Goal: Transaction & Acquisition: Purchase product/service

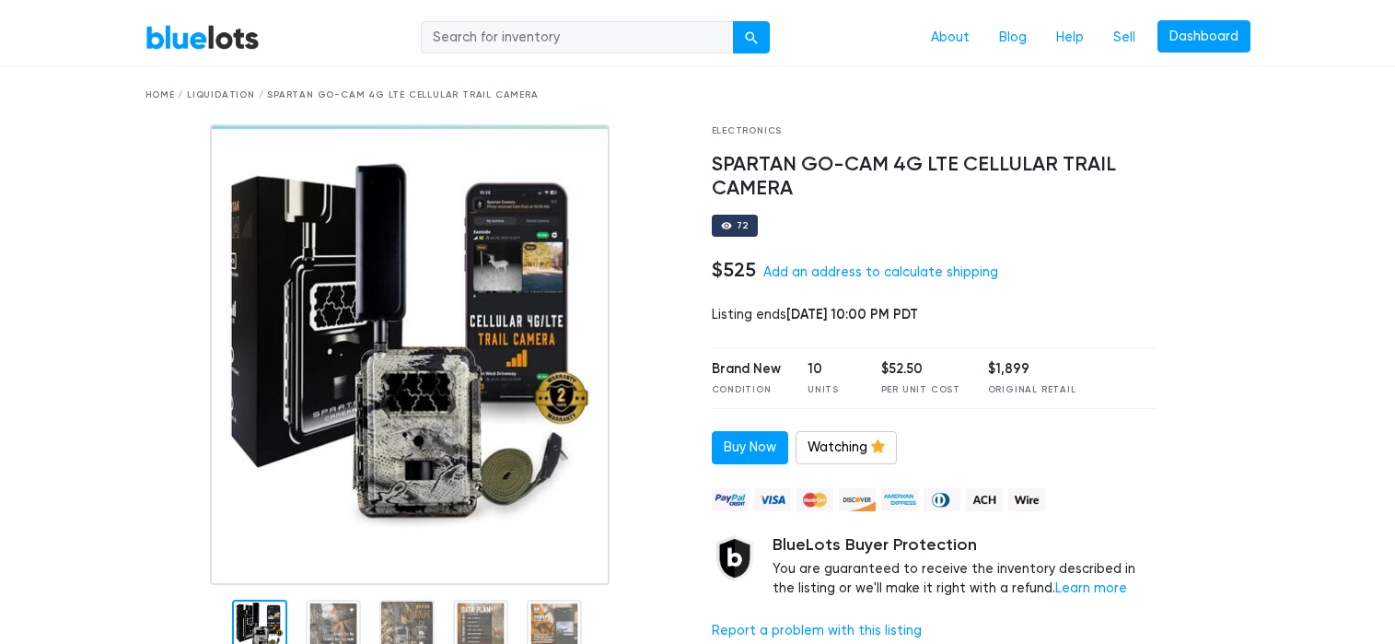
scroll to position [38, 0]
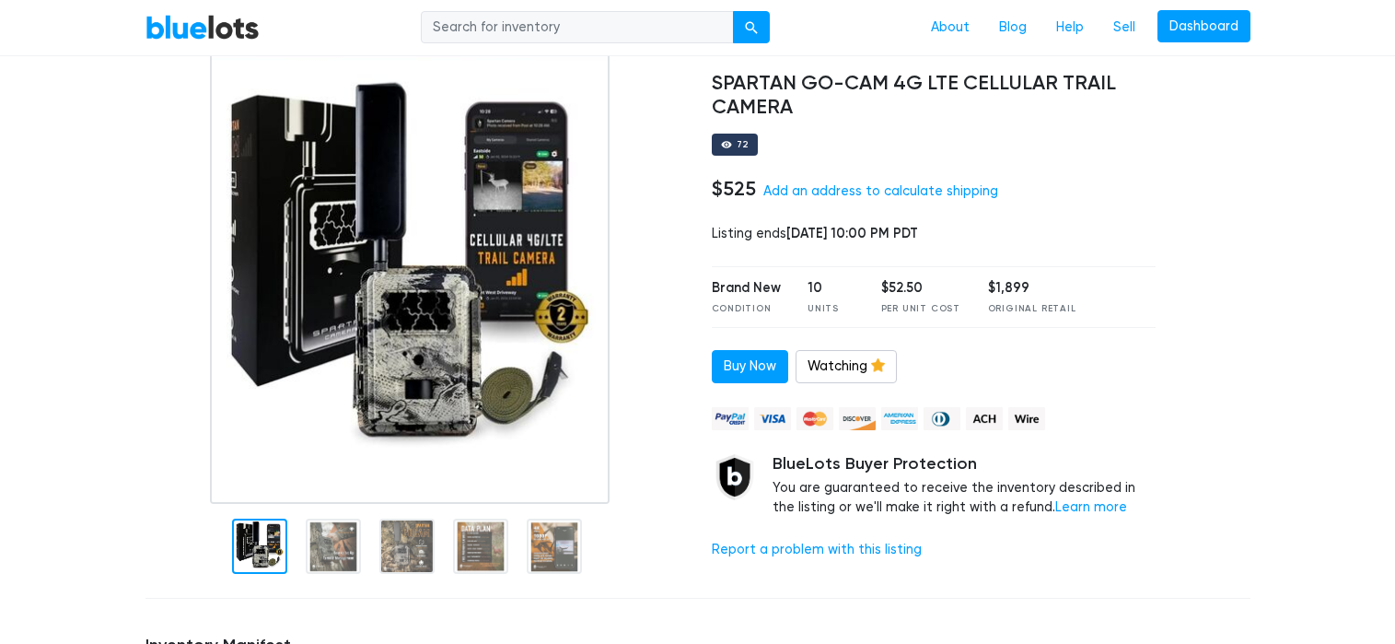
scroll to position [131, 0]
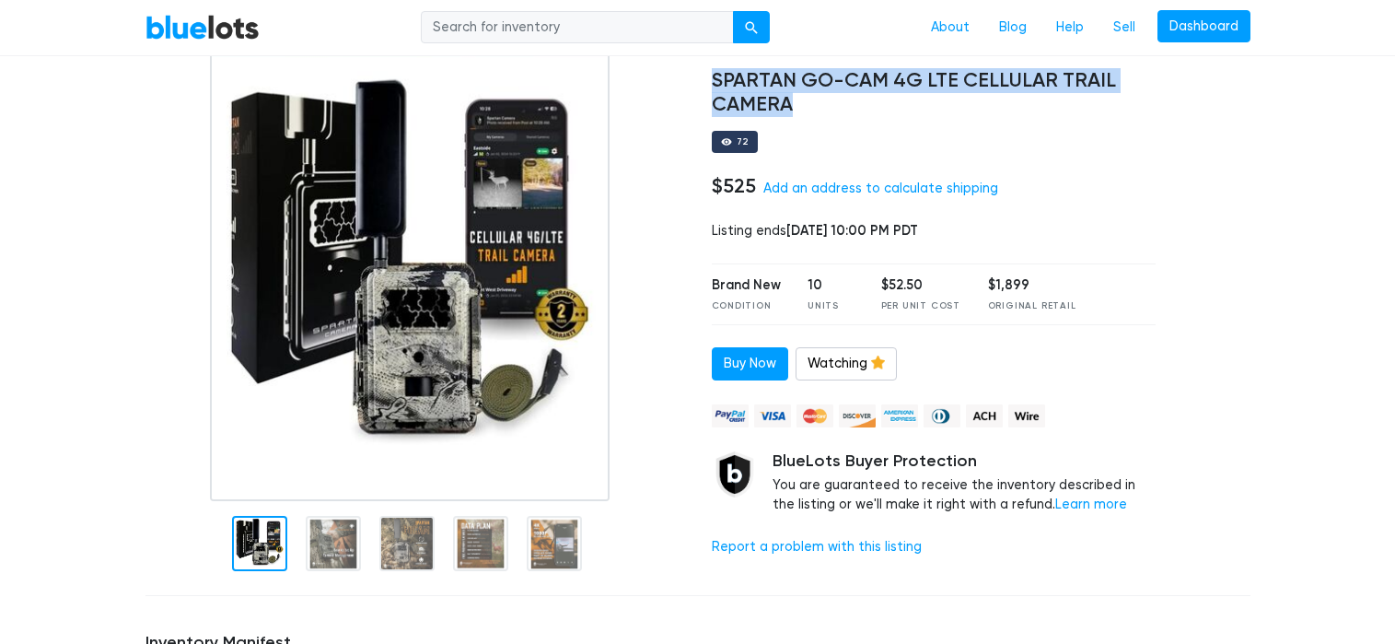
drag, startPoint x: 712, startPoint y: 80, endPoint x: 795, endPoint y: 99, distance: 84.9
click at [795, 99] on h4 "SPARTAN GO-CAM 4G LTE CELLULAR TRAIL CAMERA" at bounding box center [934, 93] width 445 height 48
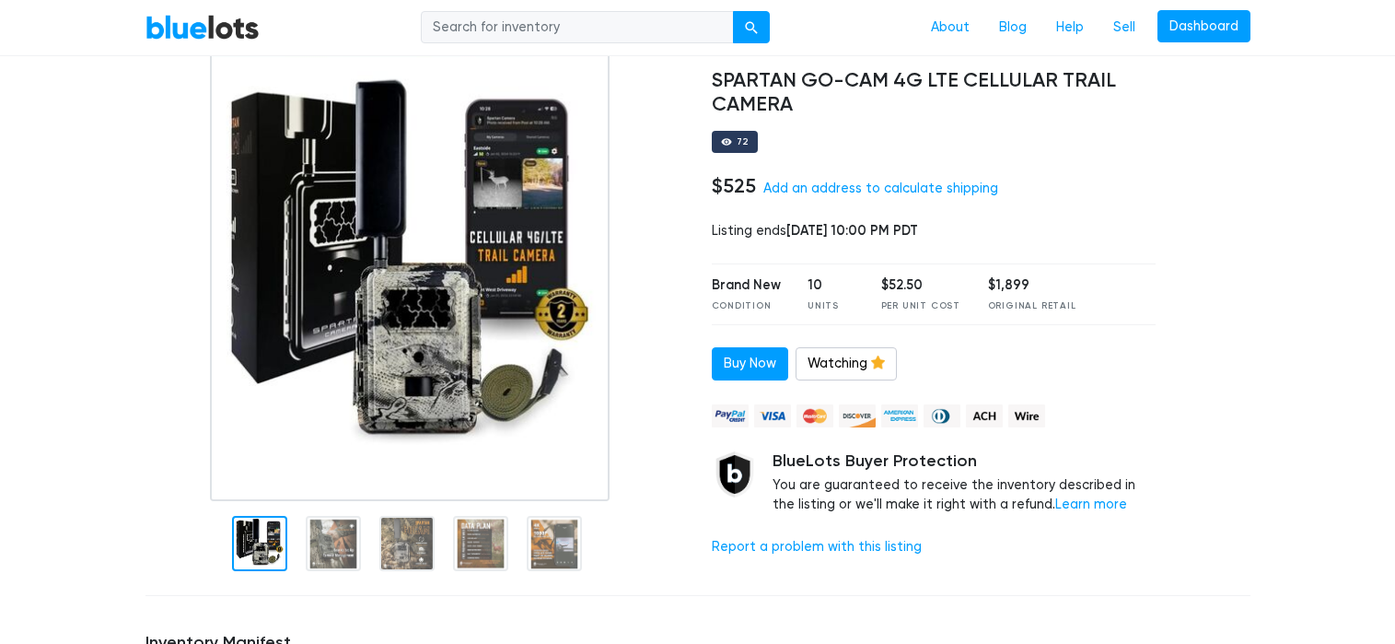
click at [856, 118] on div "Electronics SPARTAN GO-CAM 4G LTE CELLULAR TRAIL CAMERA 72 $525 Add an address …" at bounding box center [934, 311] width 472 height 541
click at [747, 143] on div "72" at bounding box center [743, 141] width 13 height 9
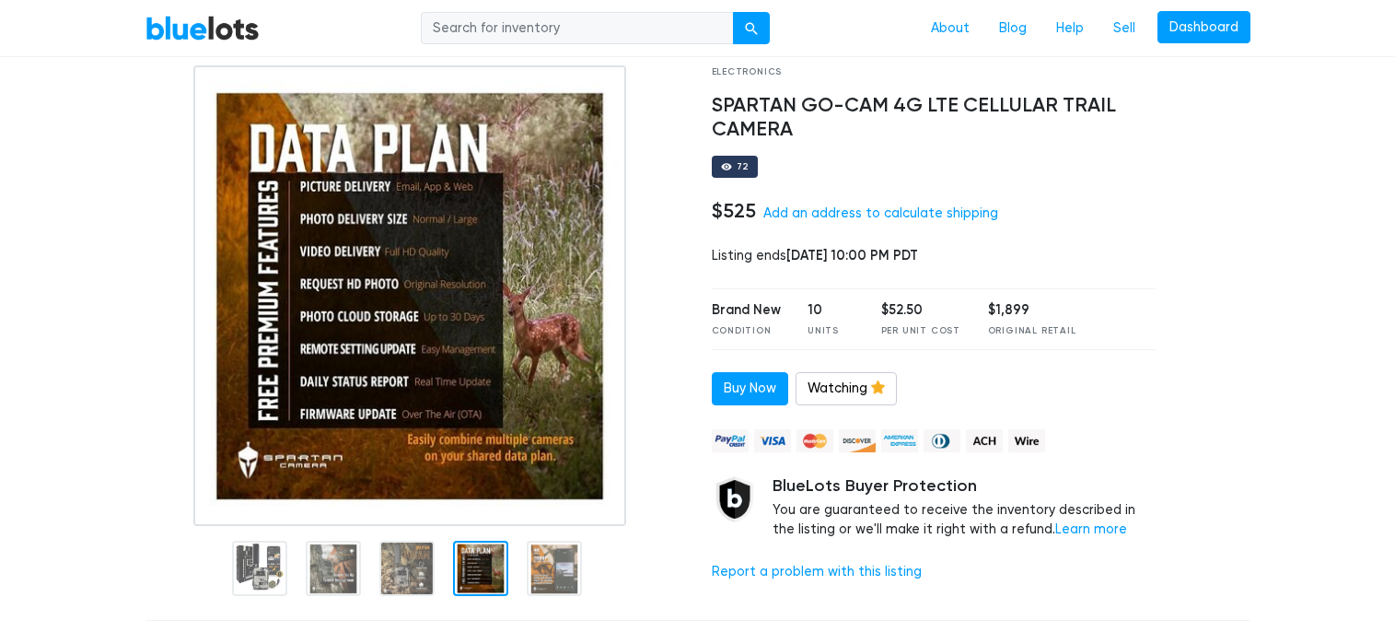
scroll to position [99, 0]
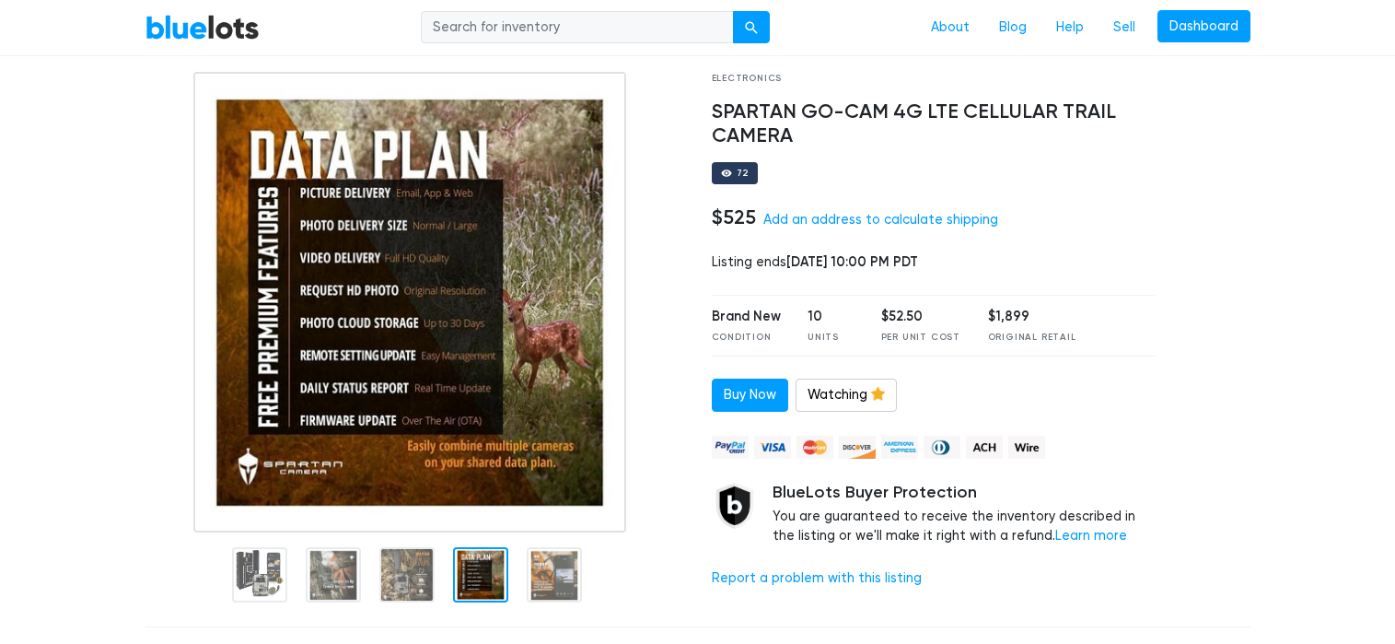
click at [517, 286] on img at bounding box center [409, 302] width 433 height 460
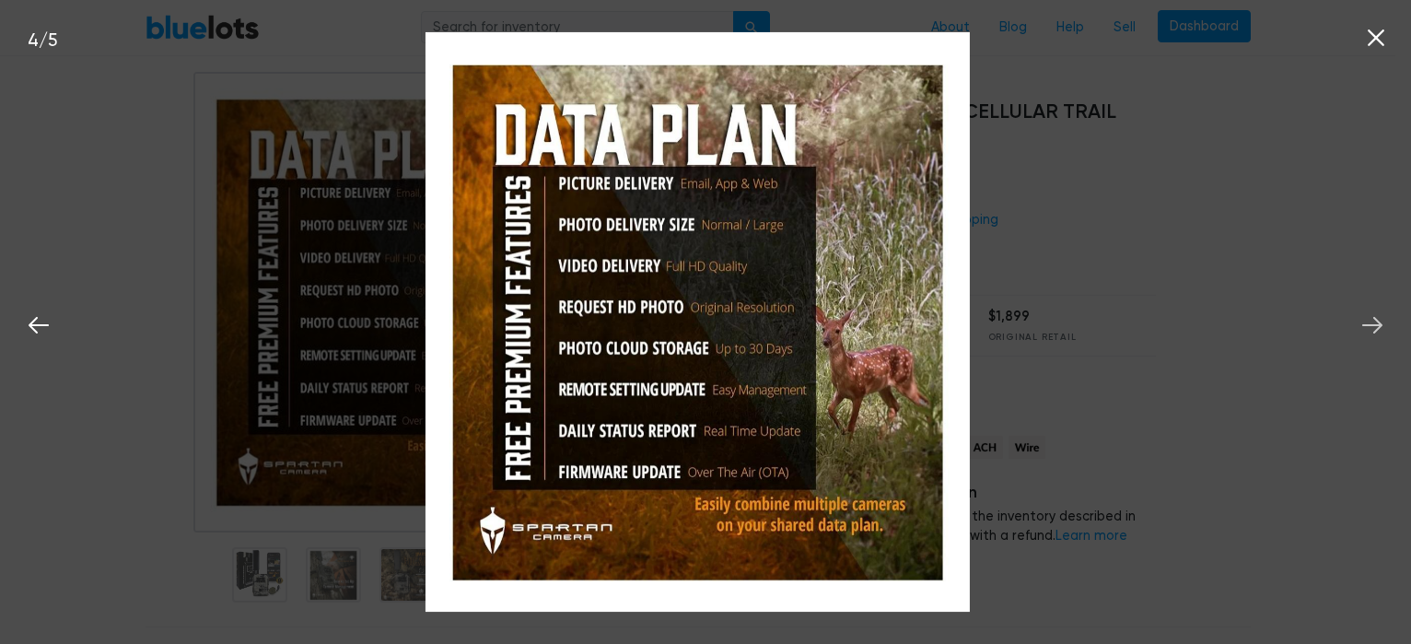
click at [1374, 320] on icon at bounding box center [1372, 325] width 28 height 28
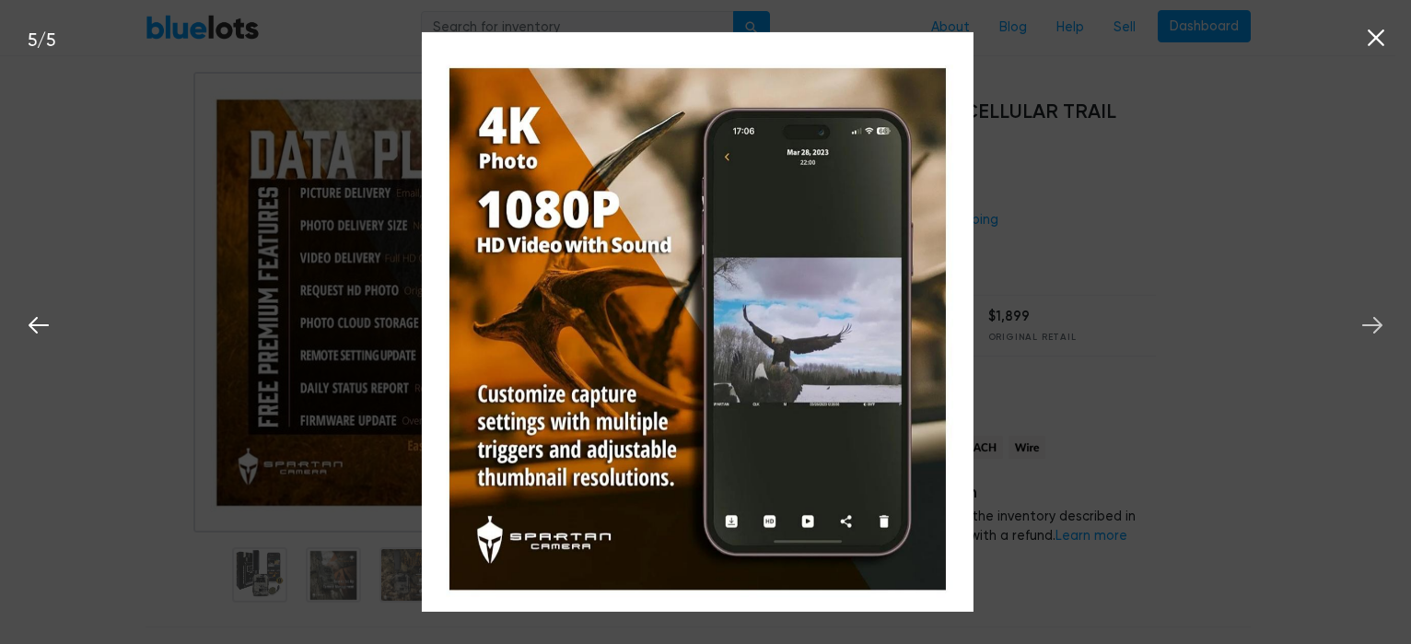
click at [1374, 320] on icon at bounding box center [1372, 325] width 28 height 28
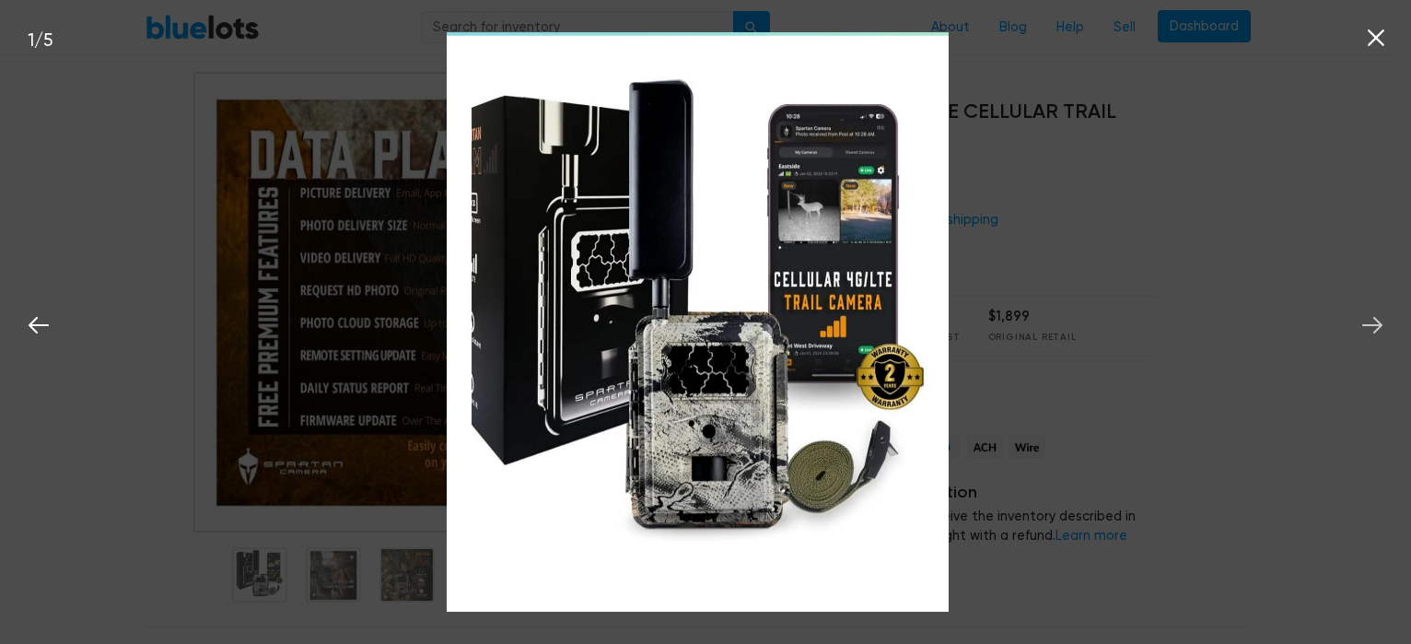
click at [1369, 332] on icon at bounding box center [1372, 325] width 28 height 28
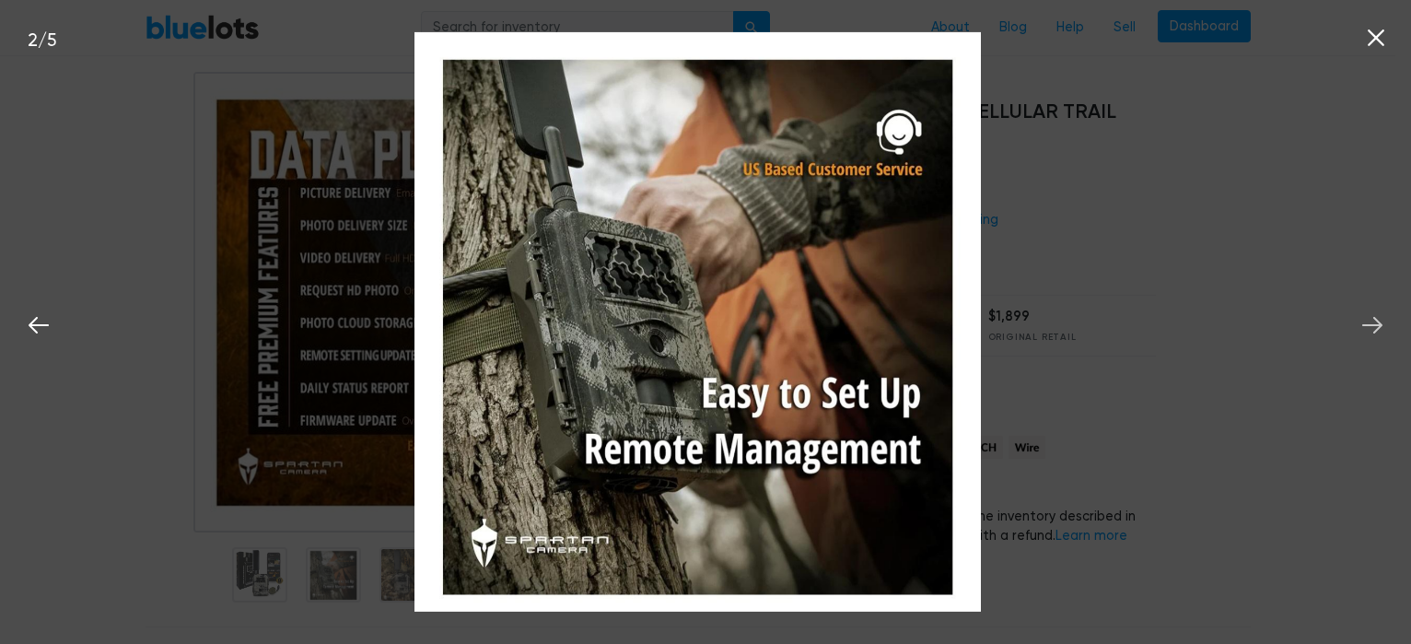
click at [1369, 332] on icon at bounding box center [1372, 325] width 28 height 28
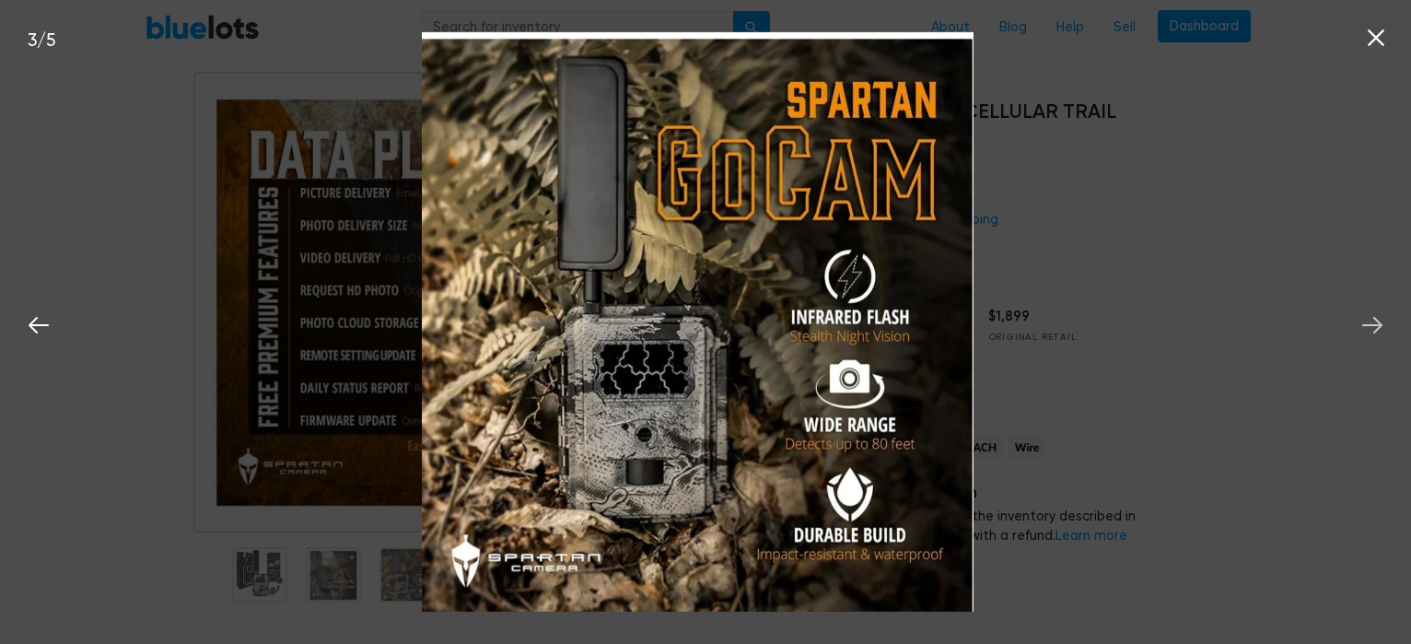
click at [1369, 332] on icon at bounding box center [1372, 325] width 28 height 28
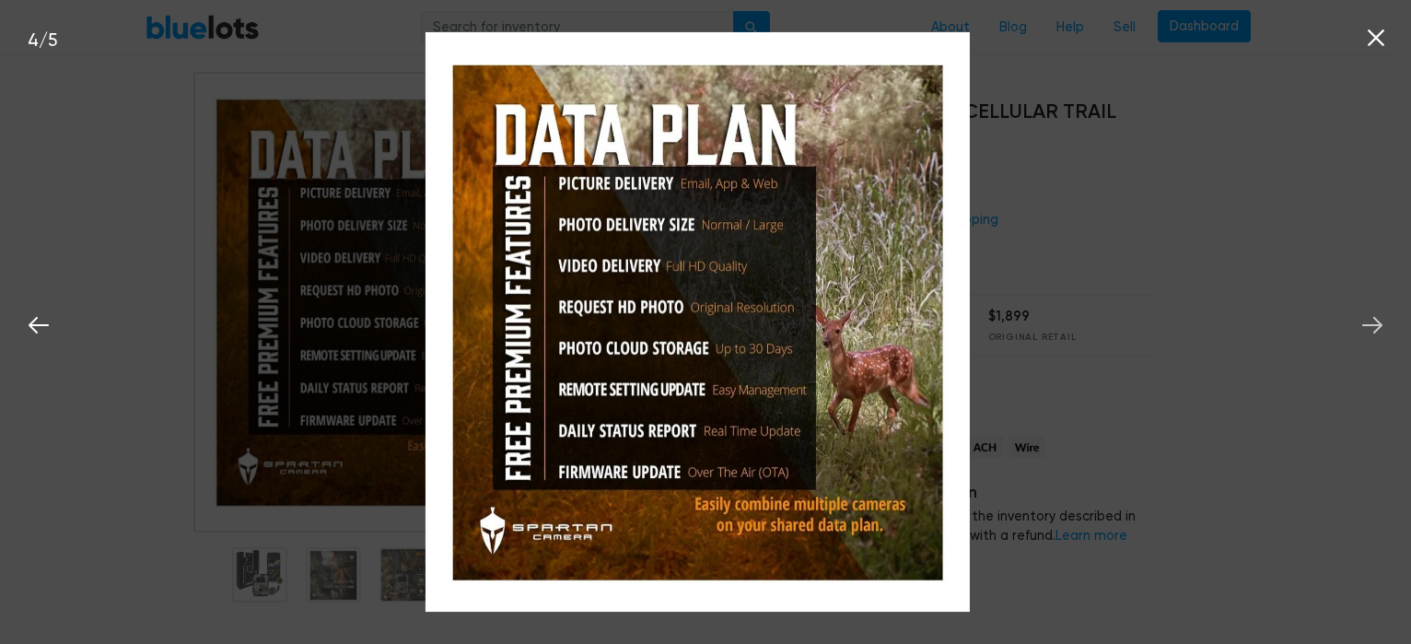
click at [1369, 332] on icon at bounding box center [1372, 325] width 28 height 28
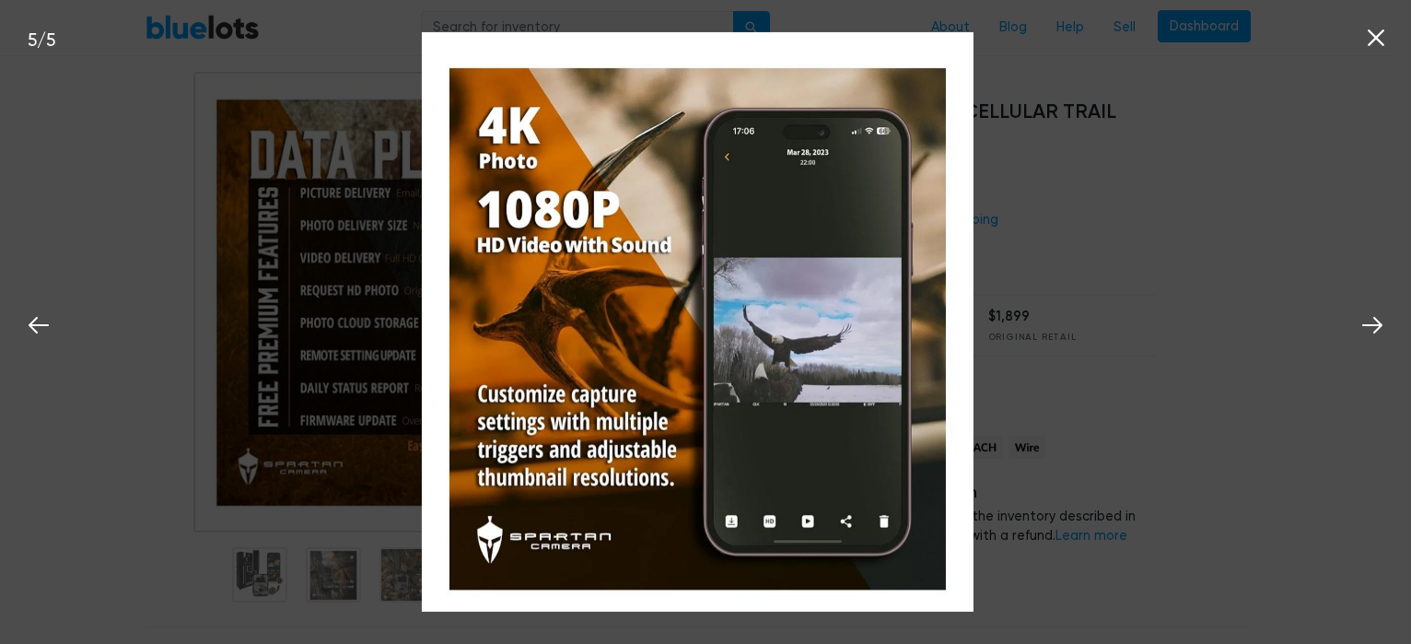
click at [1385, 47] on icon at bounding box center [1376, 38] width 28 height 28
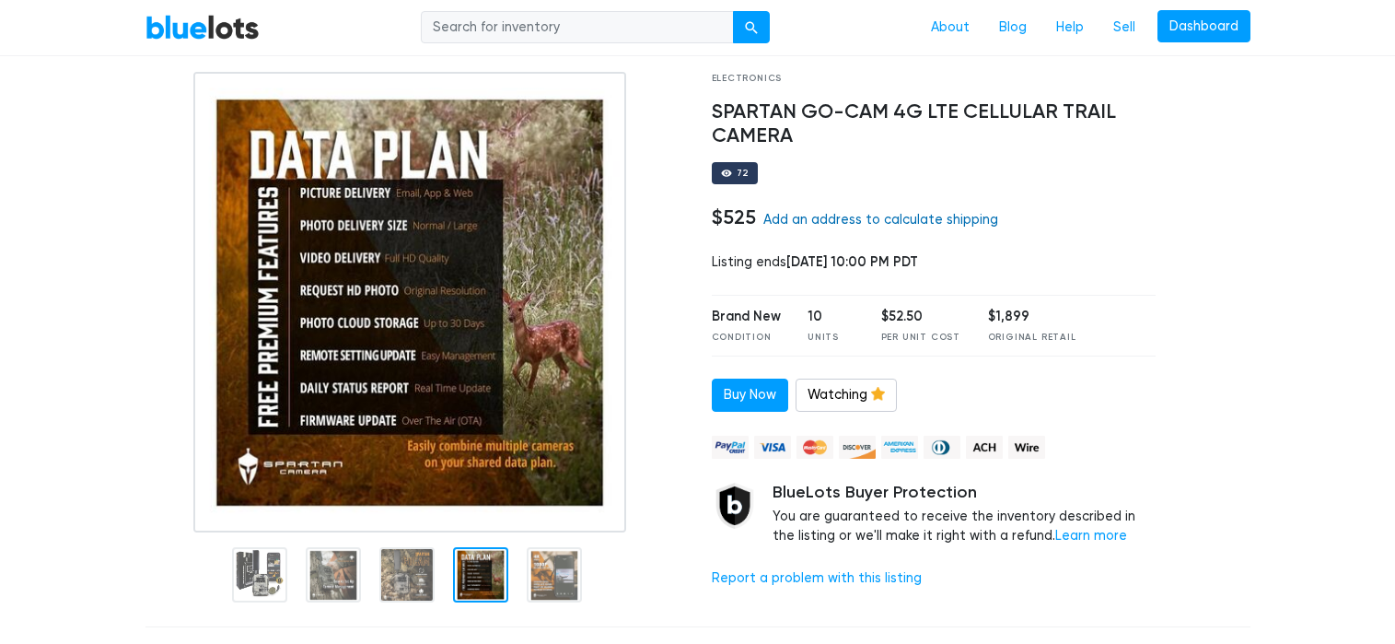
click at [868, 226] on link "Add an address to calculate shipping" at bounding box center [880, 220] width 235 height 16
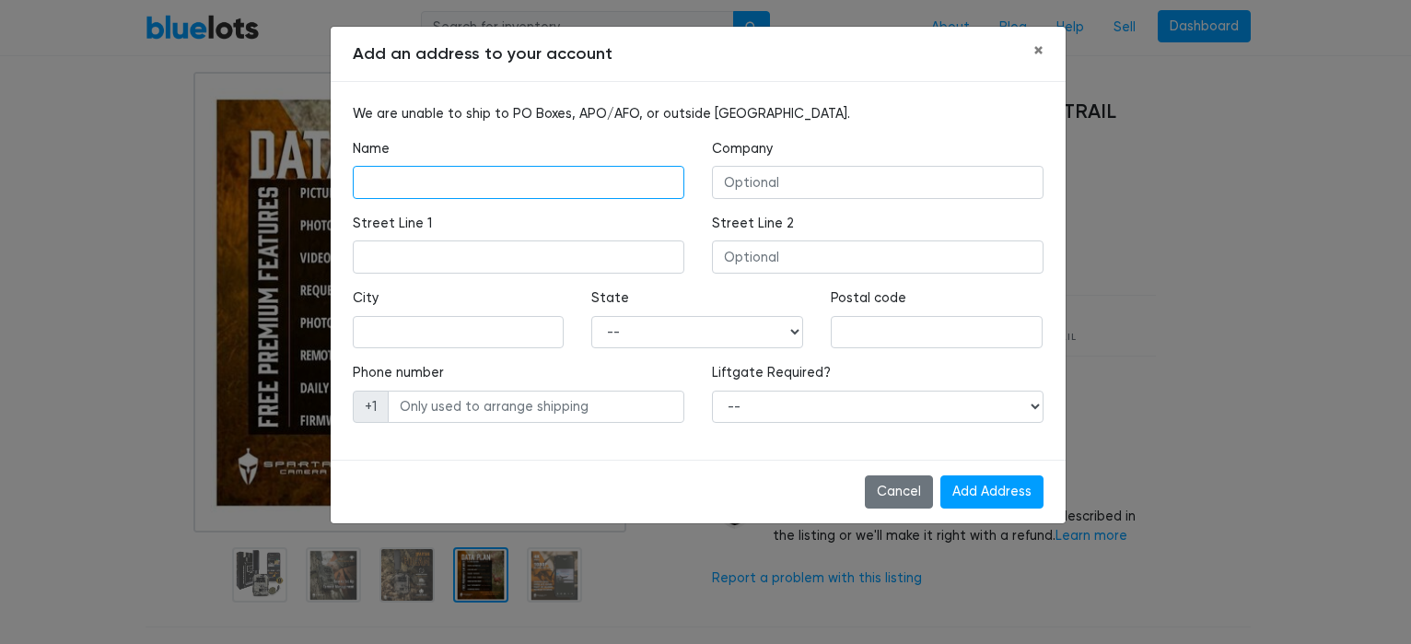
click at [367, 173] on input "text" at bounding box center [519, 182] width 332 height 33
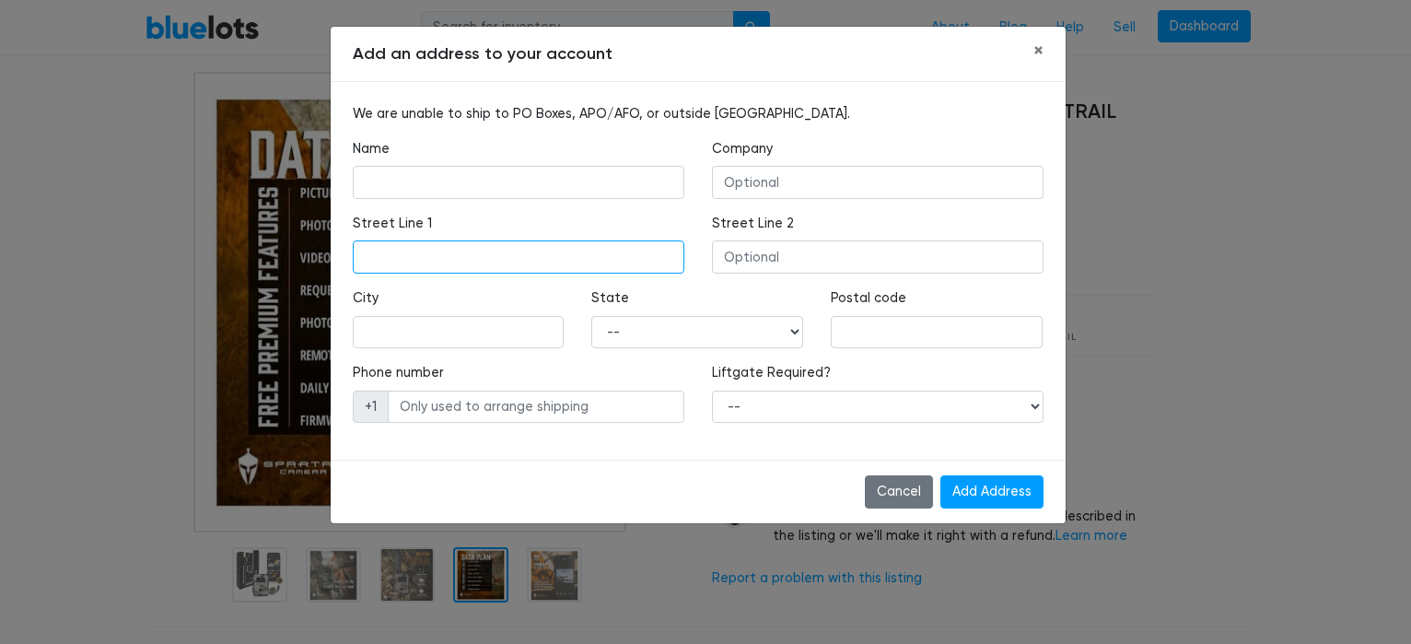
click at [390, 262] on input "text" at bounding box center [519, 256] width 332 height 33
click at [401, 165] on div "Name" at bounding box center [519, 169] width 332 height 60
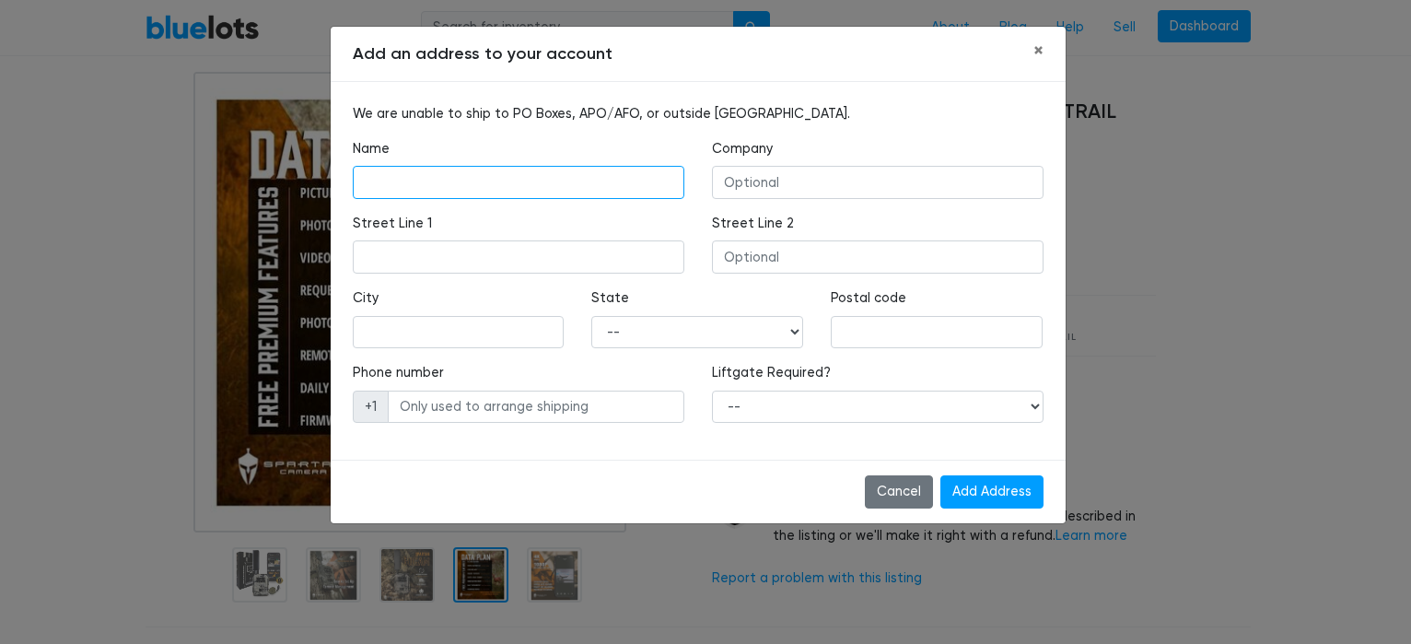
click at [394, 177] on input "text" at bounding box center [519, 182] width 332 height 33
type input "Ricky Boyd"
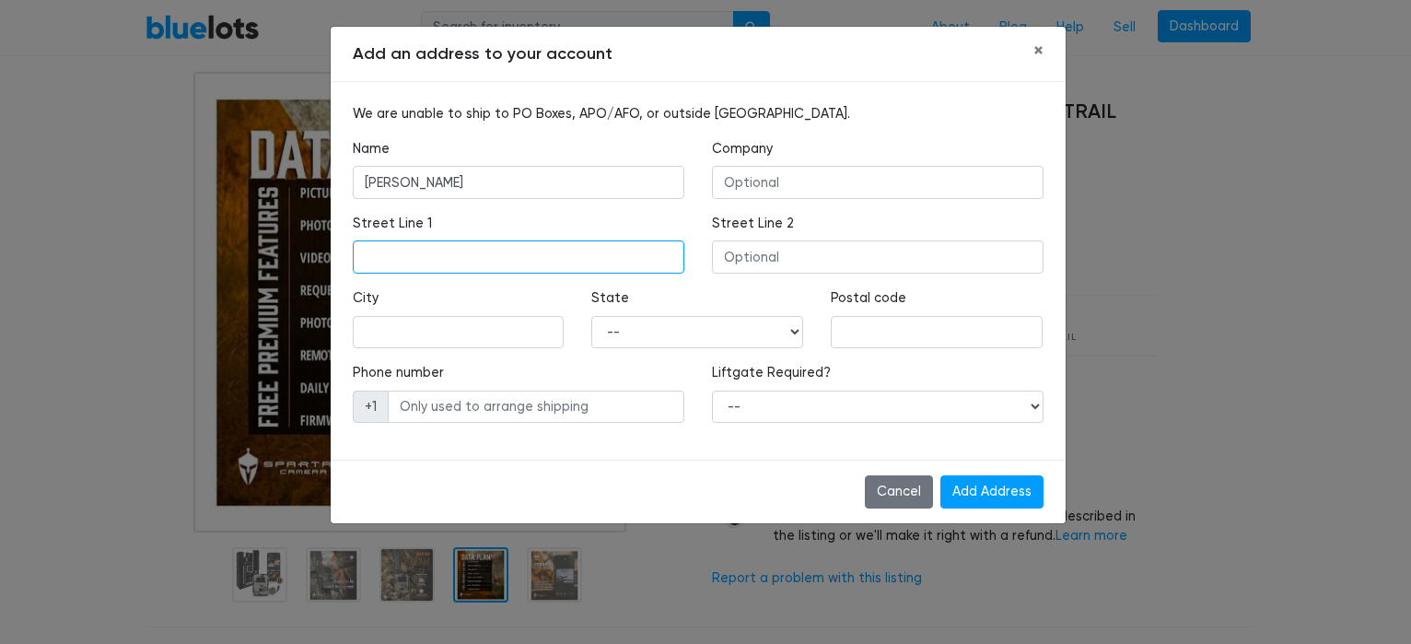
type input "5401 WOODROW AVE"
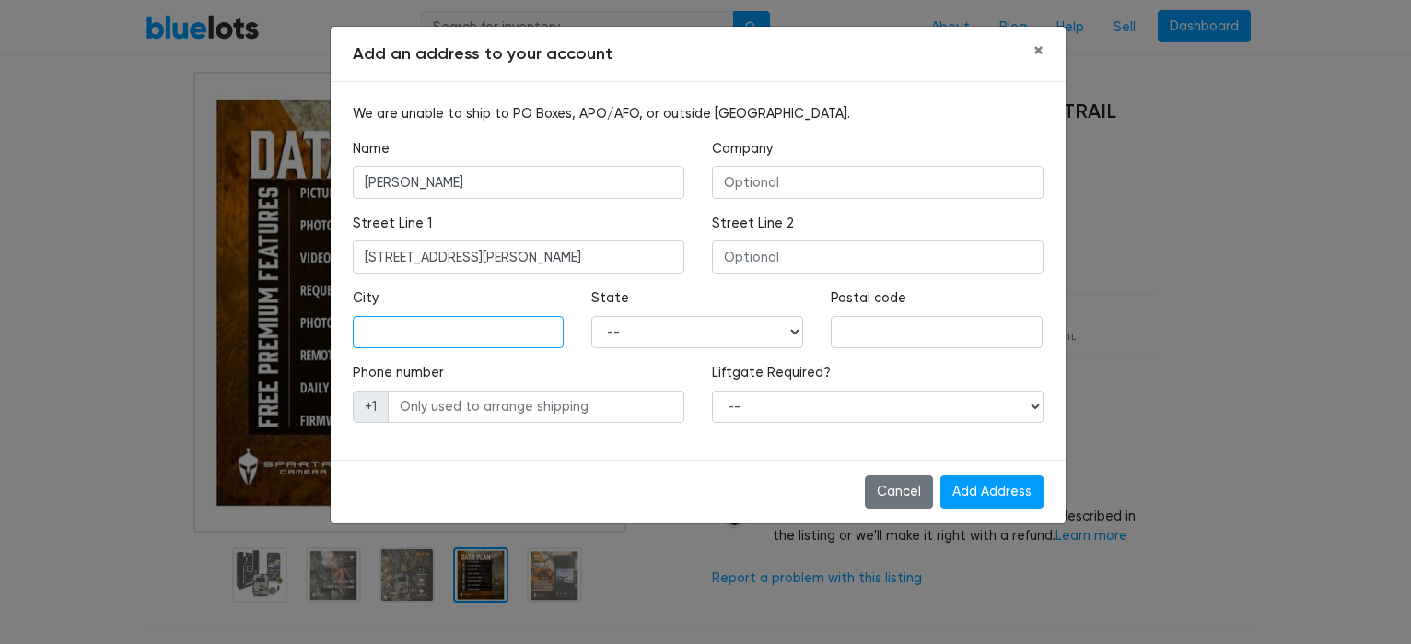
type input "AUSTIN"
select select "TX"
type input "78756"
type input "5126584087"
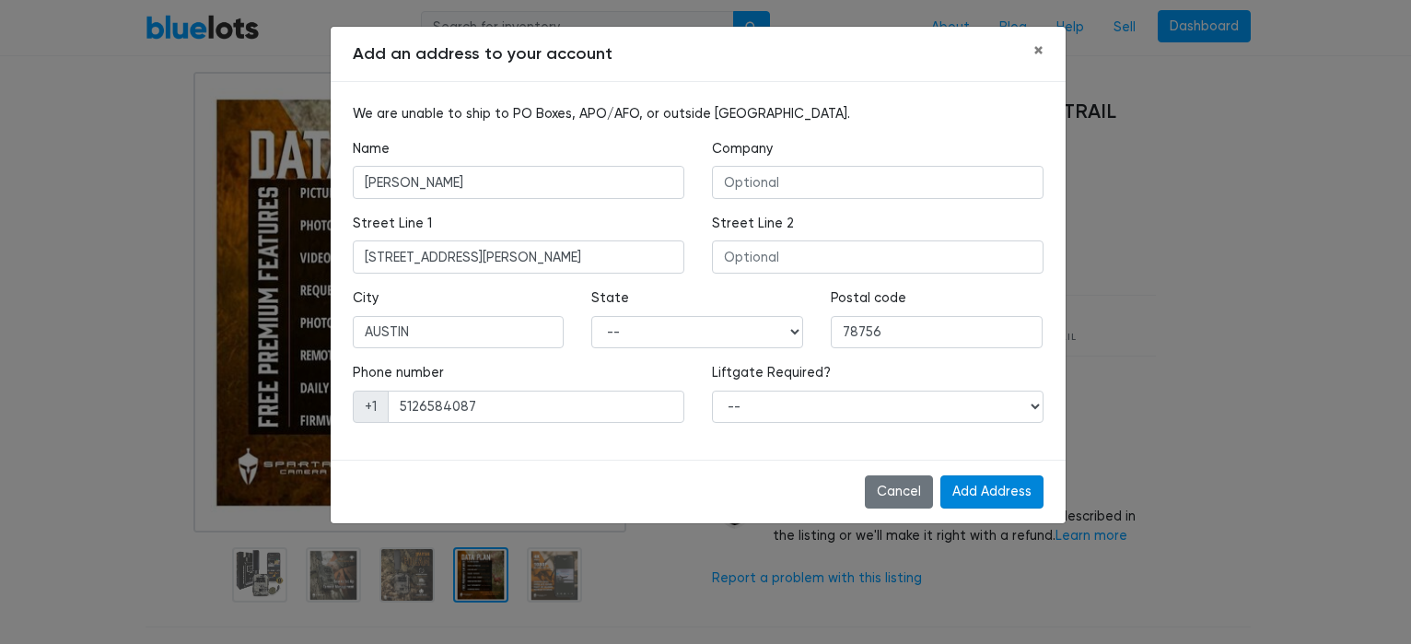
click at [1013, 490] on input "Add Address" at bounding box center [991, 491] width 103 height 33
select select "0"
click option "No" at bounding box center [0, 0] width 0 height 0
click at [591, 316] on select "-- Alabama Alaska Arizona Arkansas California Colorado Connecticut Delaware Dis…" at bounding box center [697, 332] width 212 height 33
click at [792, 328] on select "-- Alabama Alaska Arizona Arkansas California Colorado Connecticut Delaware Dis…" at bounding box center [697, 332] width 212 height 33
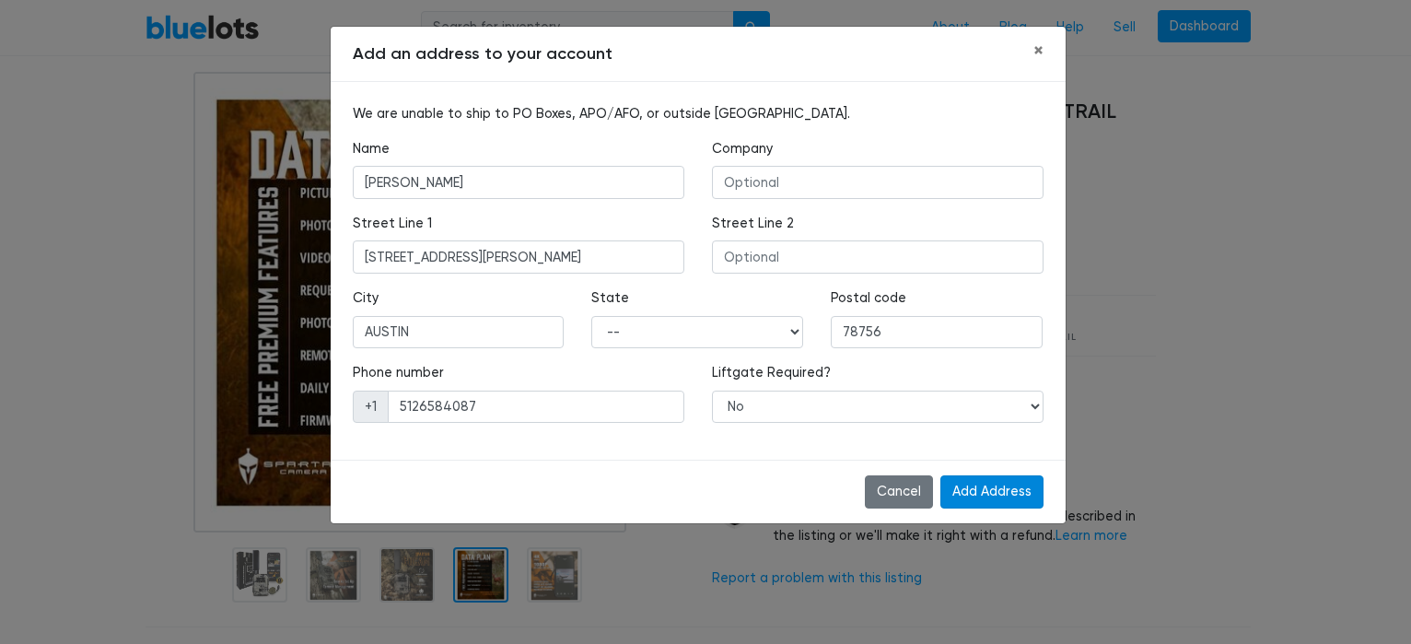
click at [990, 495] on input "Add Address" at bounding box center [991, 491] width 103 height 33
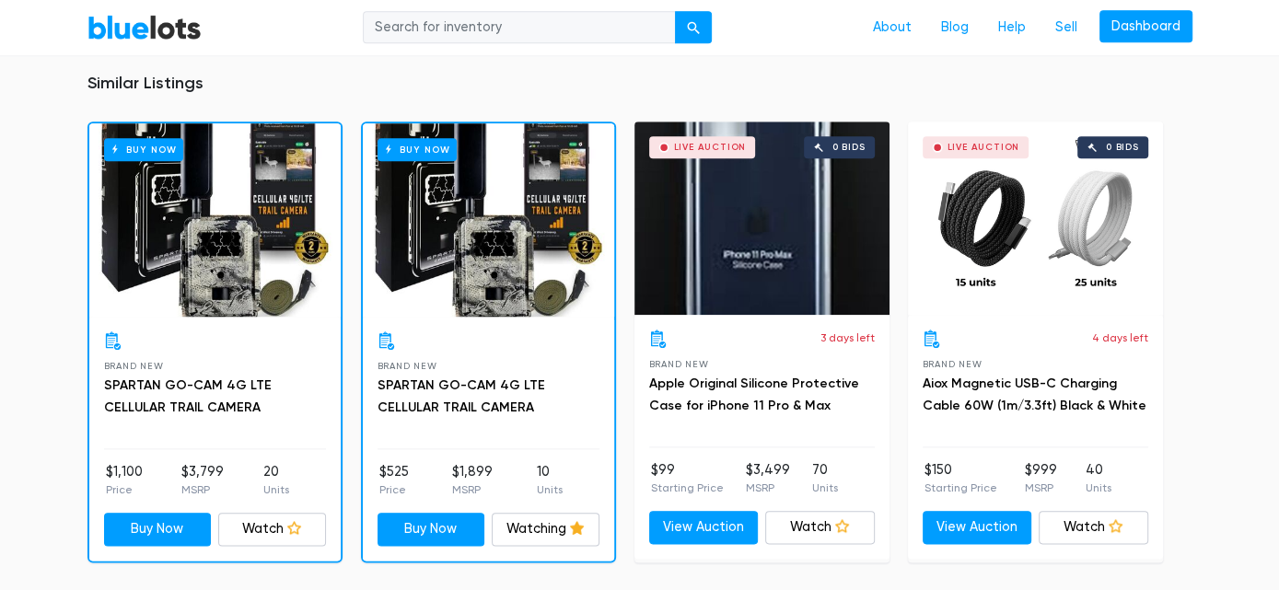
scroll to position [1432, 0]
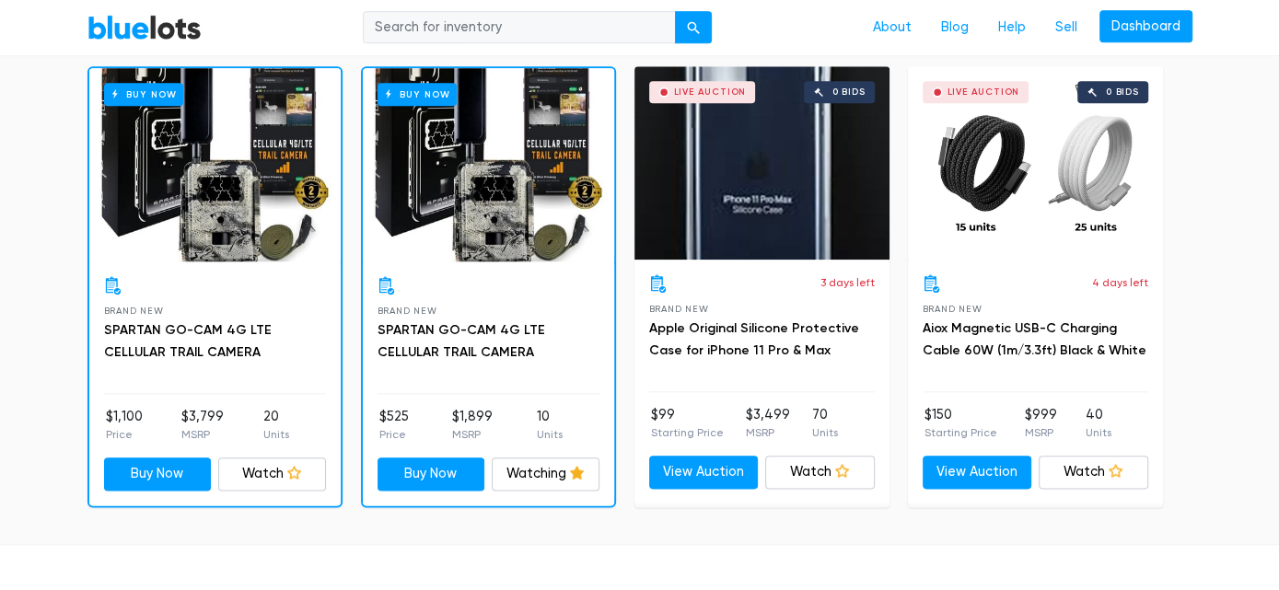
click at [39, 253] on div "Similar Listings Buy Now Brand New SPARTAN GO-CAM 4G LTE CELLULAR TRAIL CAMERA …" at bounding box center [639, 262] width 1279 height 563
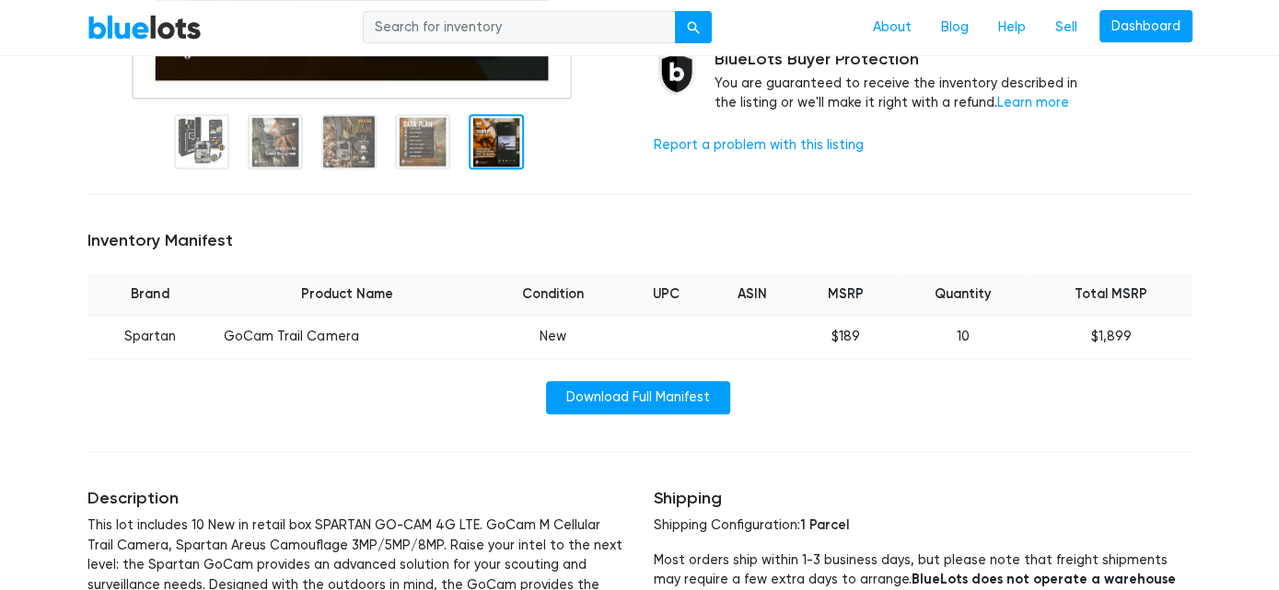
scroll to position [705, 0]
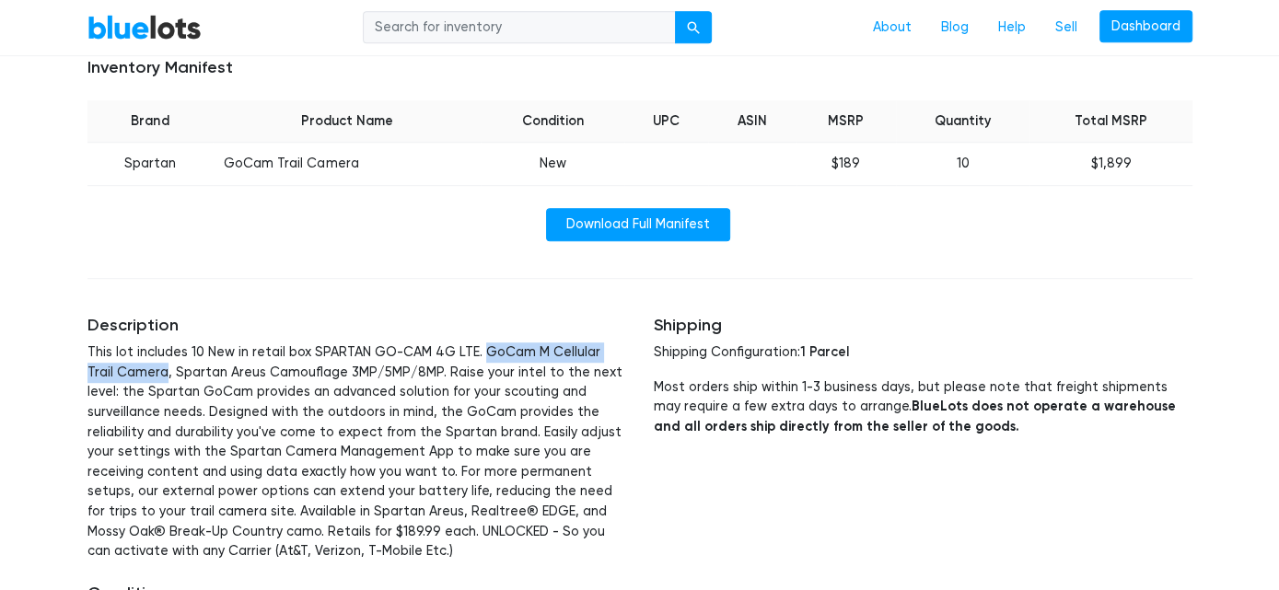
drag, startPoint x: 472, startPoint y: 347, endPoint x: 137, endPoint y: 371, distance: 336.1
click at [137, 371] on p "This lot includes 10 New in retail box SPARTAN GO-CAM 4G LTE. GoCam M Cellular …" at bounding box center [356, 452] width 539 height 219
click at [345, 389] on p "This lot includes 10 New in retail box SPARTAN GO-CAM 4G LTE. GoCam M Cellular …" at bounding box center [356, 452] width 539 height 219
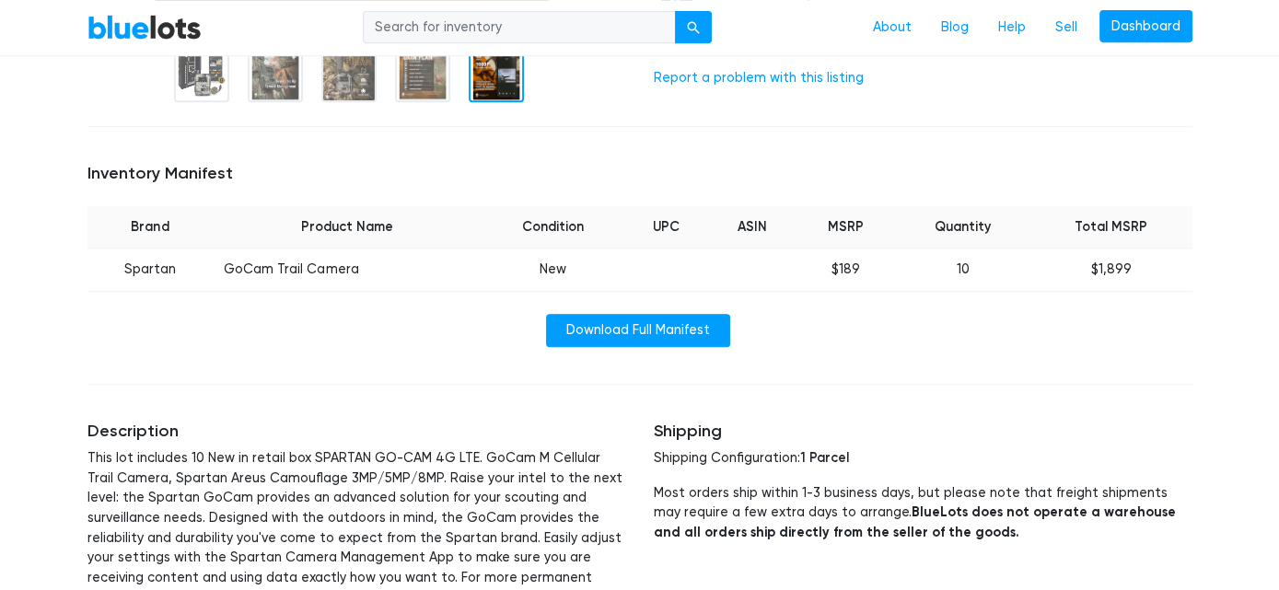
scroll to position [0, 0]
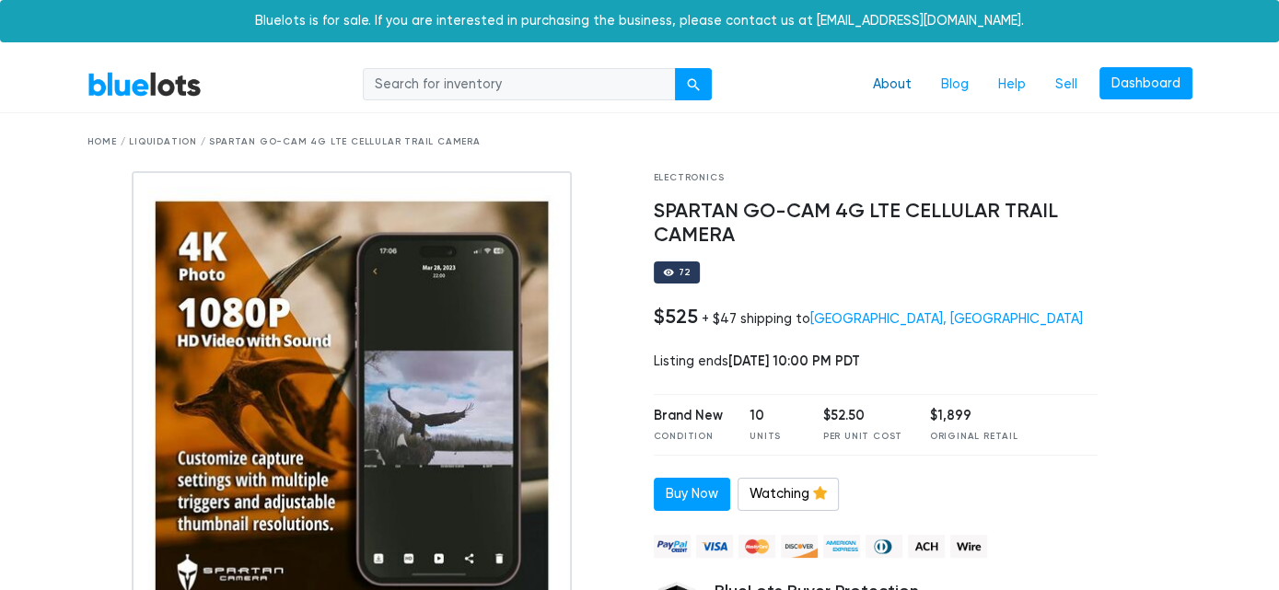
click at [902, 86] on link "About" at bounding box center [892, 84] width 68 height 35
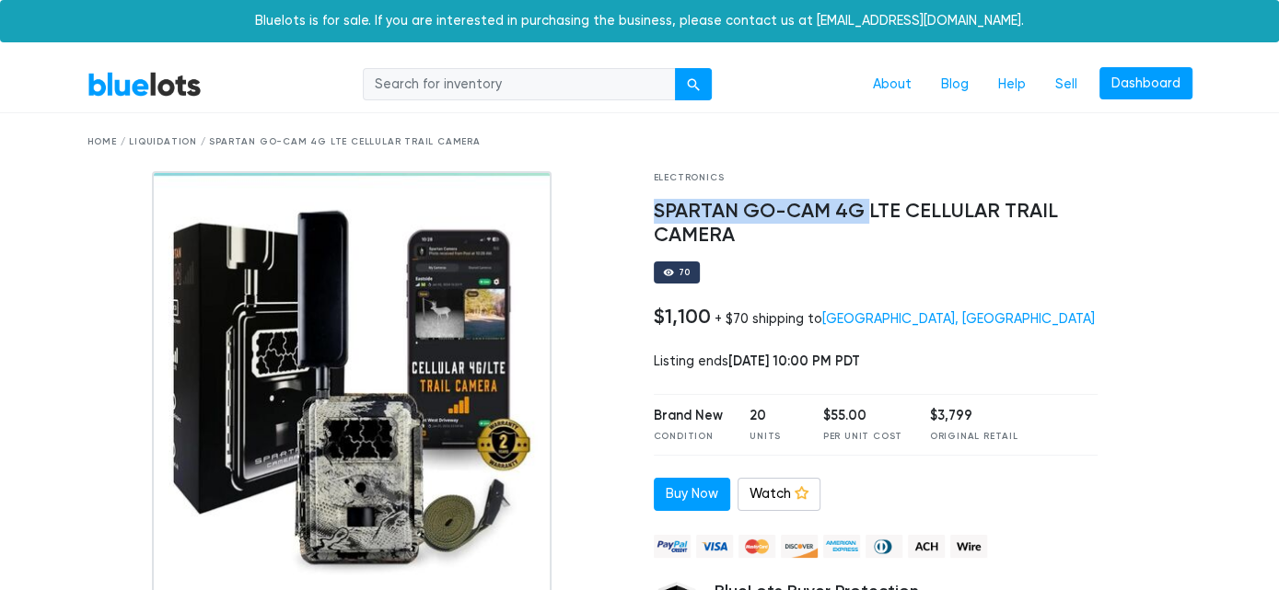
drag, startPoint x: 655, startPoint y: 217, endPoint x: 866, endPoint y: 211, distance: 211.0
click at [866, 211] on h4 "SPARTAN GO-CAM 4G LTE CELLULAR TRAIL CAMERA" at bounding box center [876, 224] width 445 height 48
copy h4 "SPARTAN GO-CAM 4G"
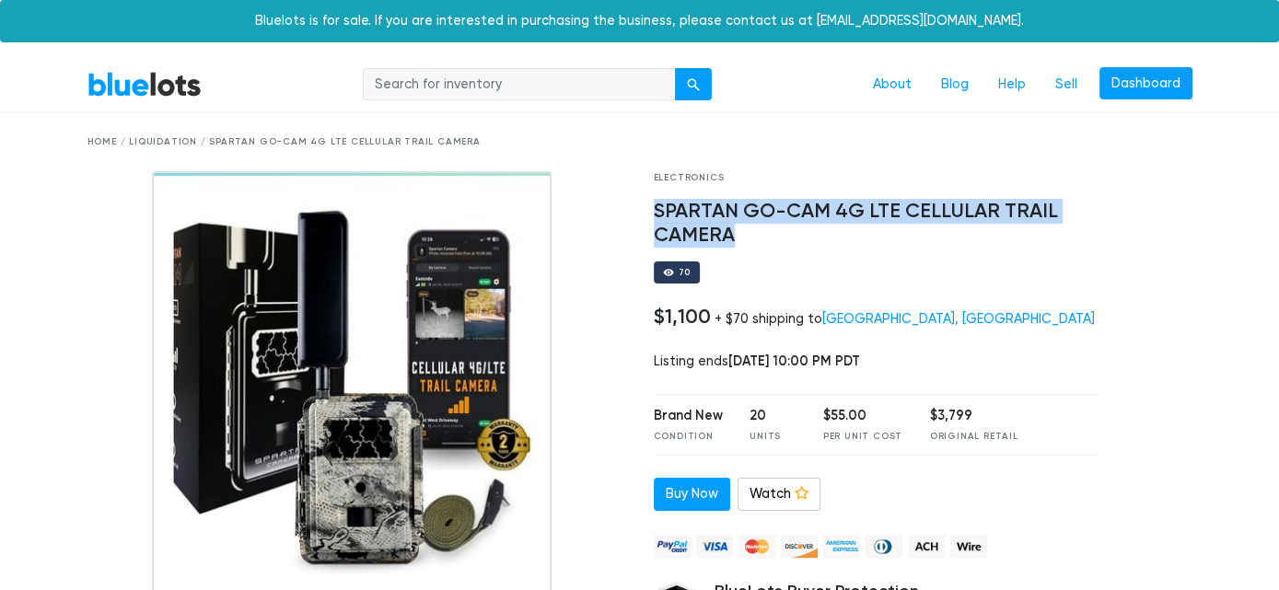
drag, startPoint x: 653, startPoint y: 211, endPoint x: 735, endPoint y: 239, distance: 86.5
click at [735, 239] on div "Electronics SPARTAN GO-CAM 4G LTE CELLULAR TRAIL CAMERA 70 $1,100 + $70 shippin…" at bounding box center [876, 441] width 472 height 541
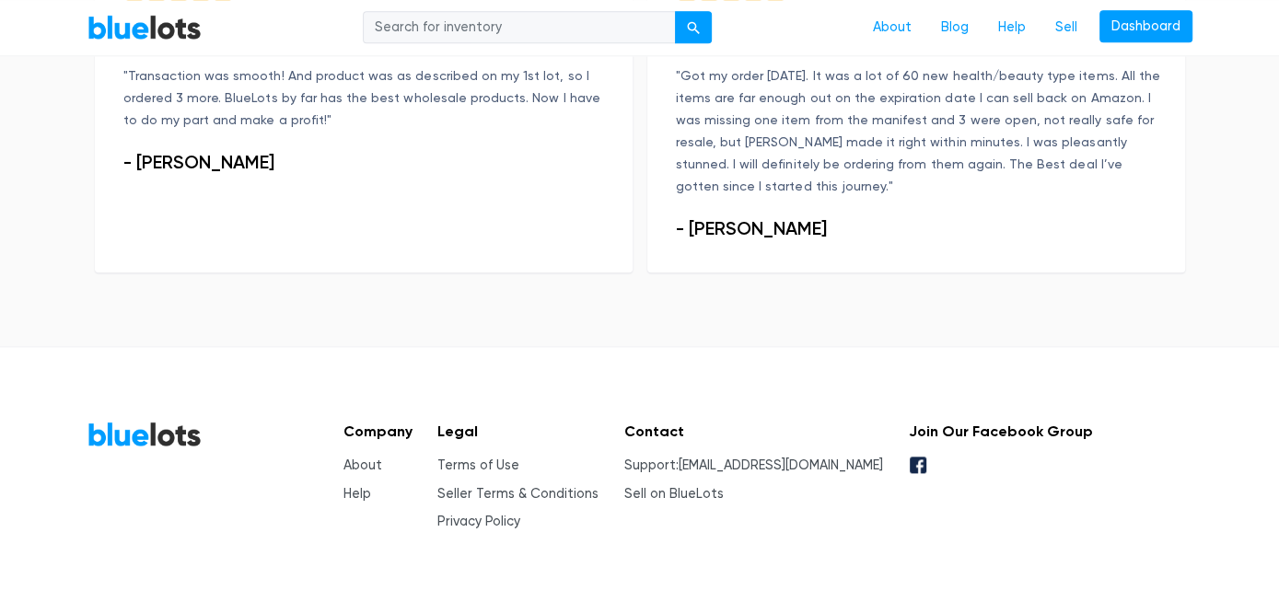
scroll to position [1468, 0]
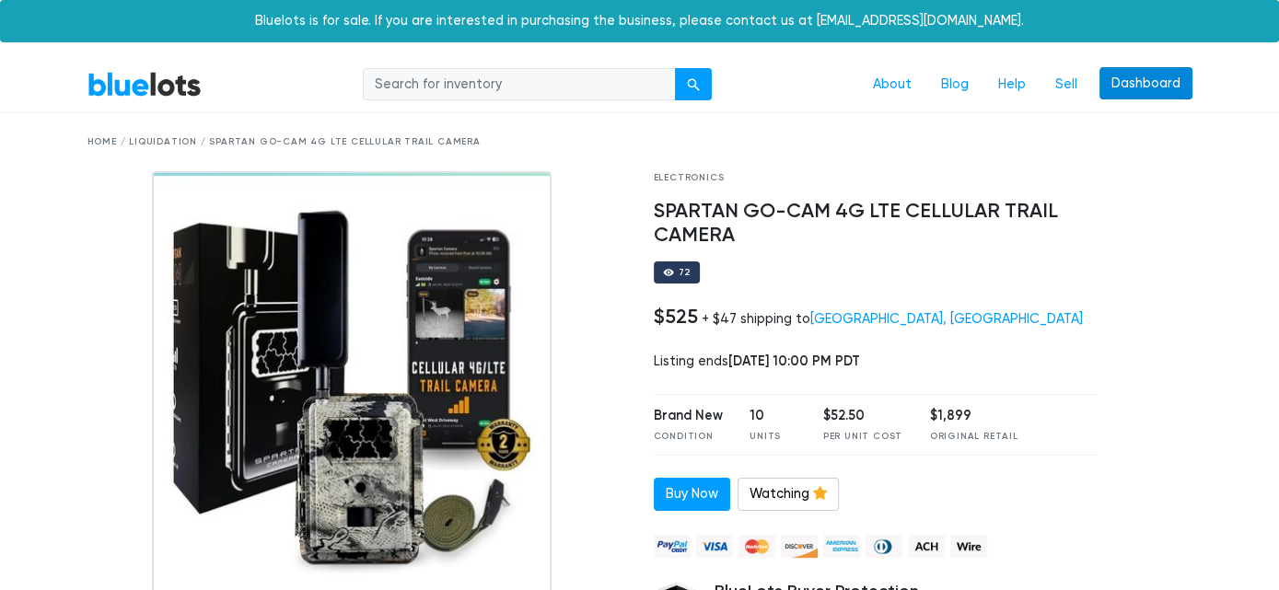
click at [1134, 96] on link "Dashboard" at bounding box center [1146, 83] width 93 height 33
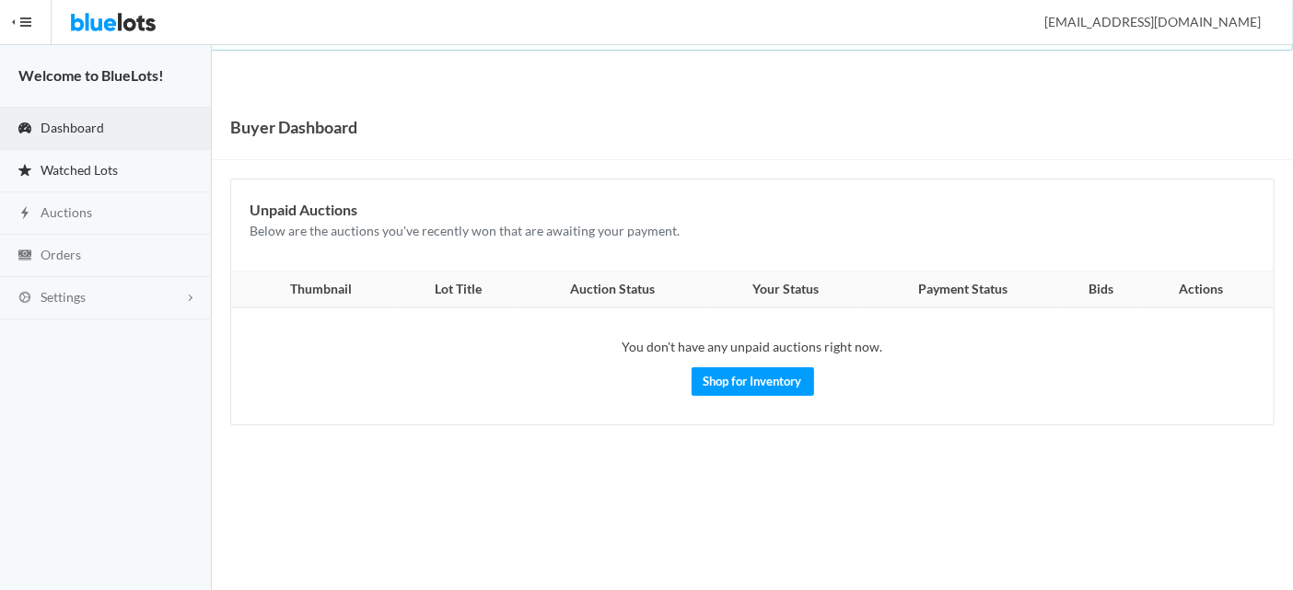
click at [91, 185] on link "Watched Lots" at bounding box center [106, 171] width 212 height 42
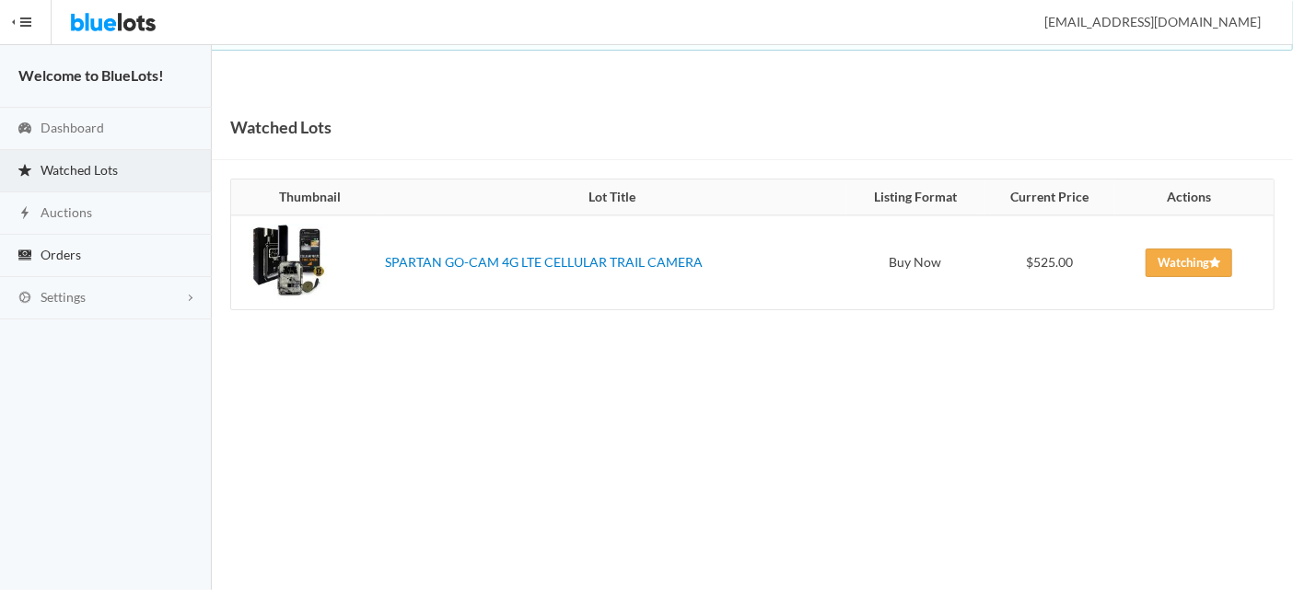
click at [75, 254] on span "Orders" at bounding box center [61, 255] width 41 height 16
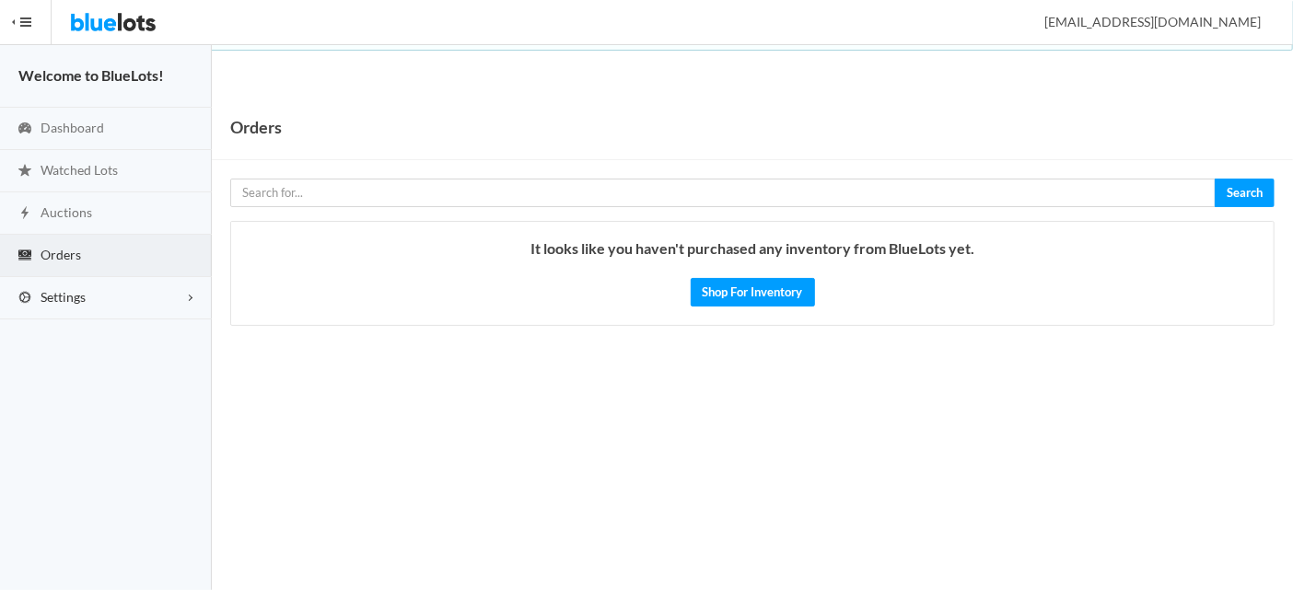
click at [75, 298] on span "Settings" at bounding box center [63, 297] width 45 height 16
click at [102, 340] on span "Buyer Profile Incomplete" at bounding box center [79, 336] width 76 height 16
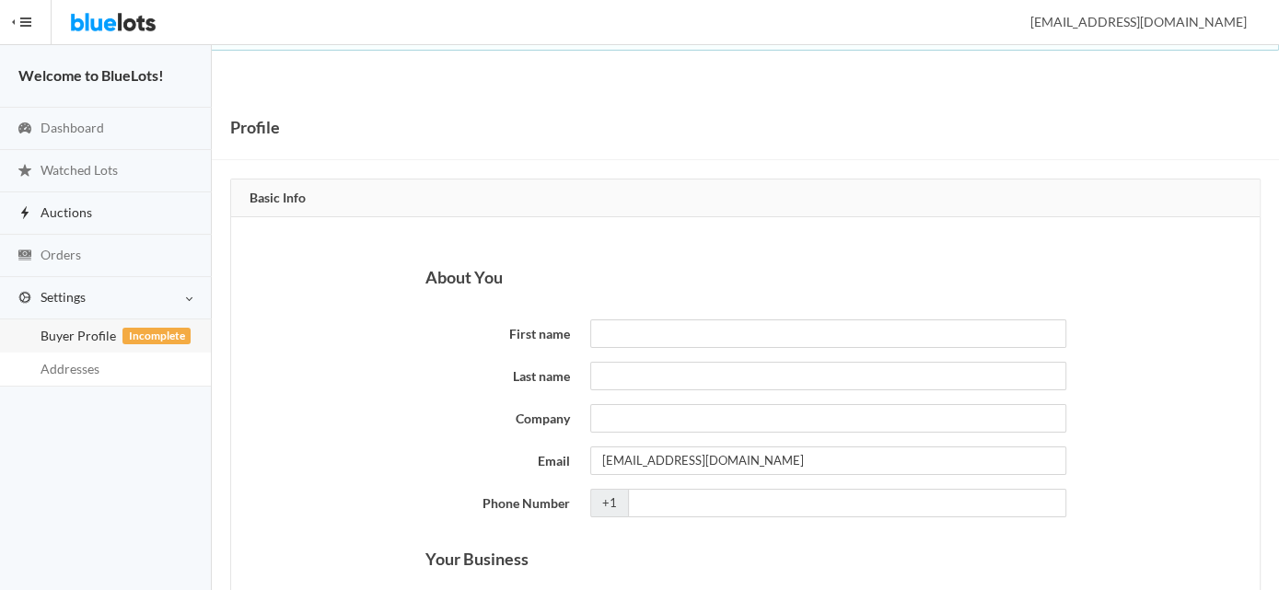
click at [71, 233] on link "Auctions" at bounding box center [106, 213] width 212 height 42
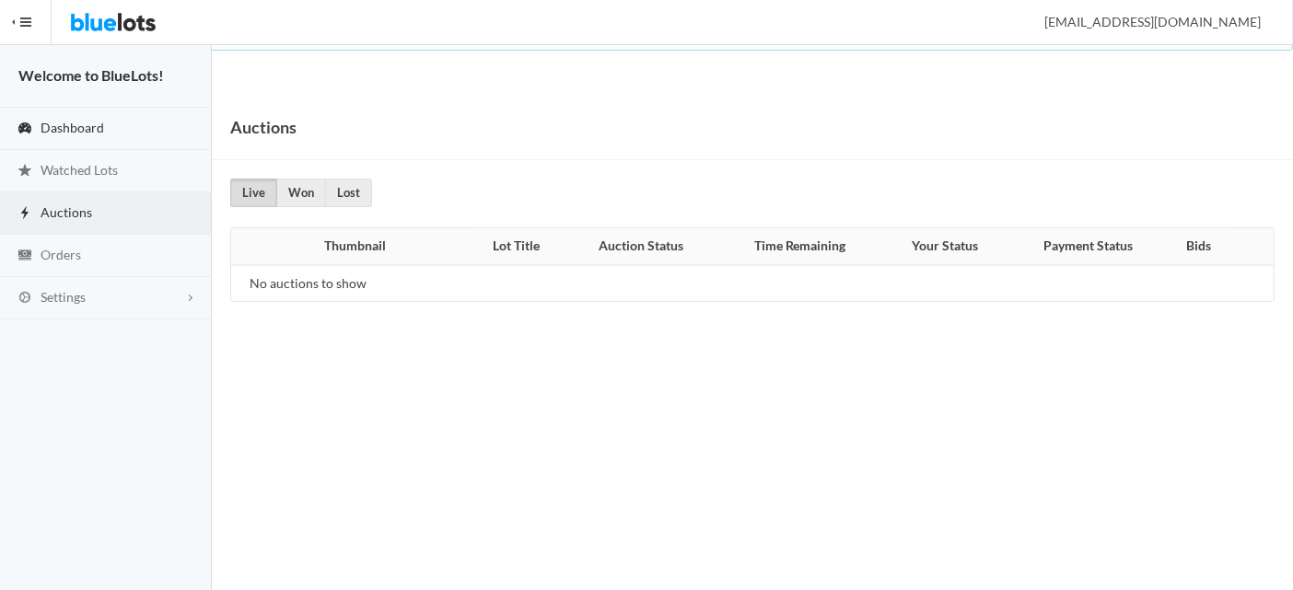
click at [77, 134] on span "Dashboard" at bounding box center [73, 128] width 64 height 16
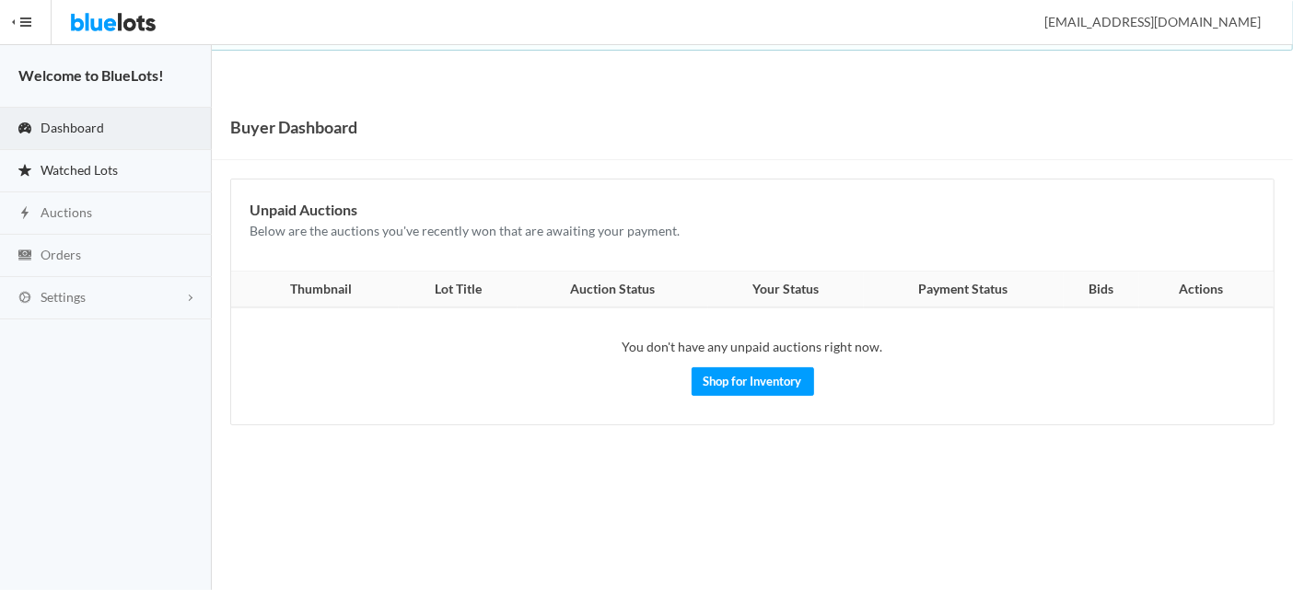
click at [126, 169] on link "Watched Lots" at bounding box center [106, 171] width 212 height 42
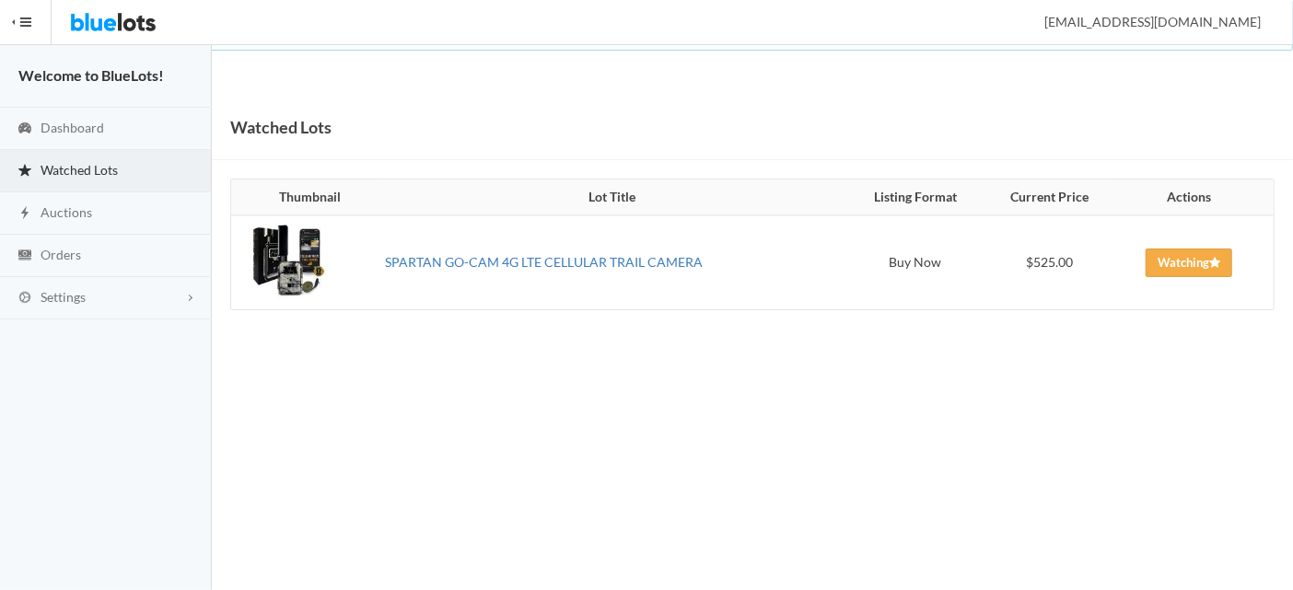
click at [641, 263] on link "SPARTAN GO-CAM 4G LTE CELLULAR TRAIL CAMERA" at bounding box center [544, 262] width 318 height 16
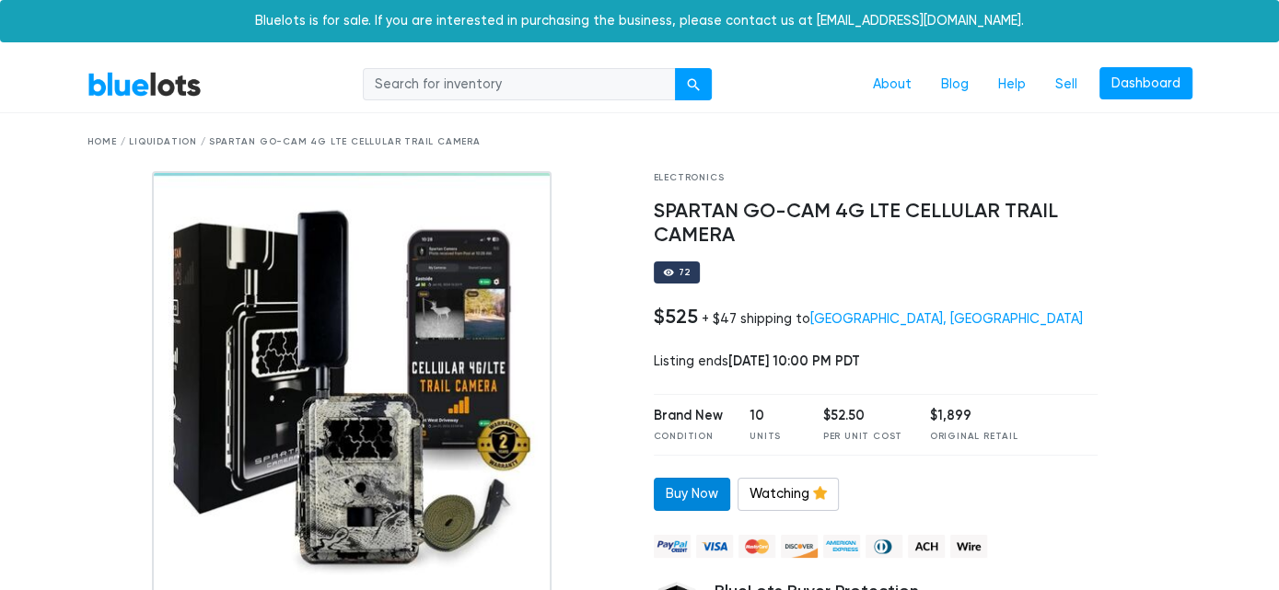
click at [683, 492] on link "Buy Now" at bounding box center [692, 494] width 76 height 33
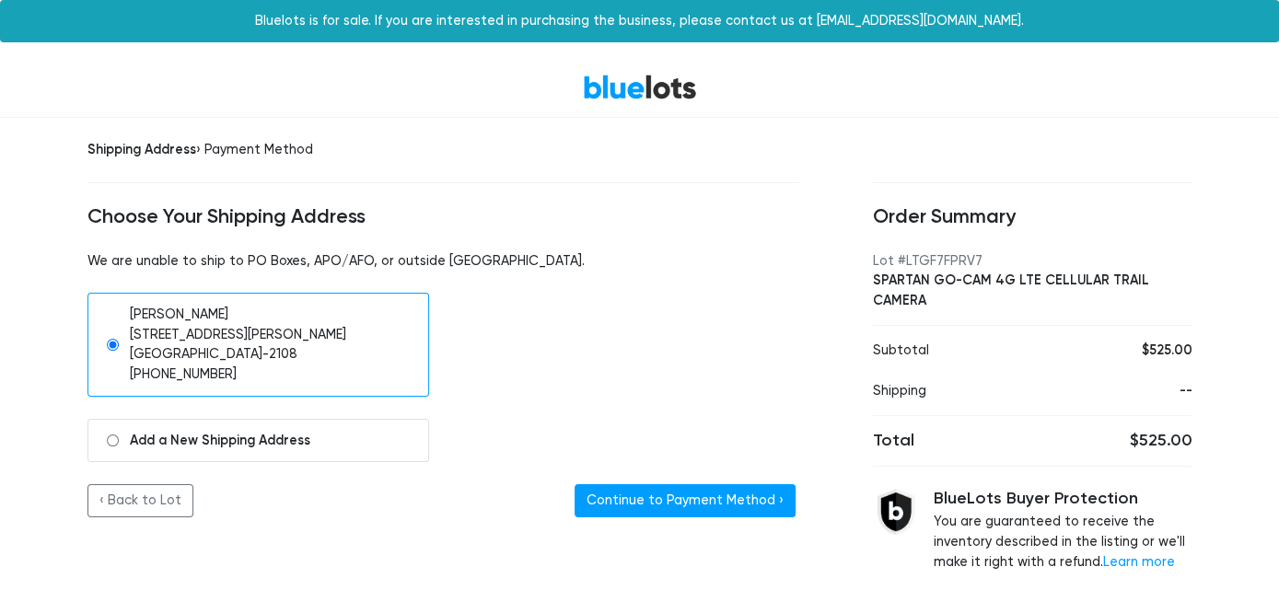
scroll to position [23, 0]
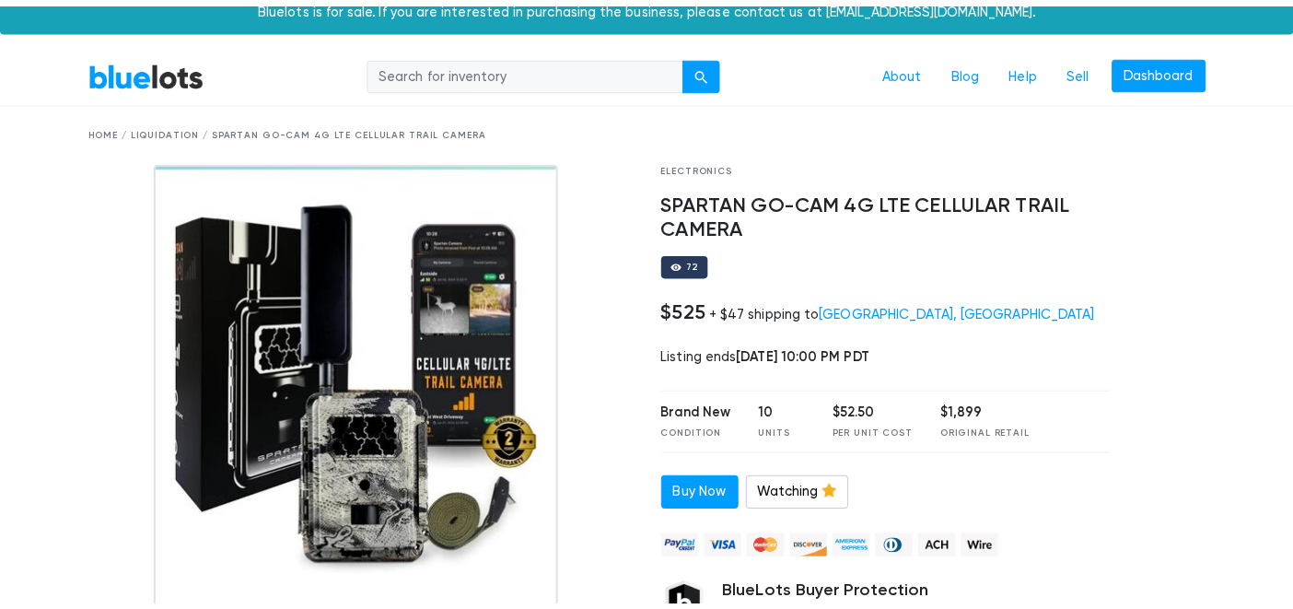
scroll to position [13, 0]
